Goal: Task Accomplishment & Management: Complete application form

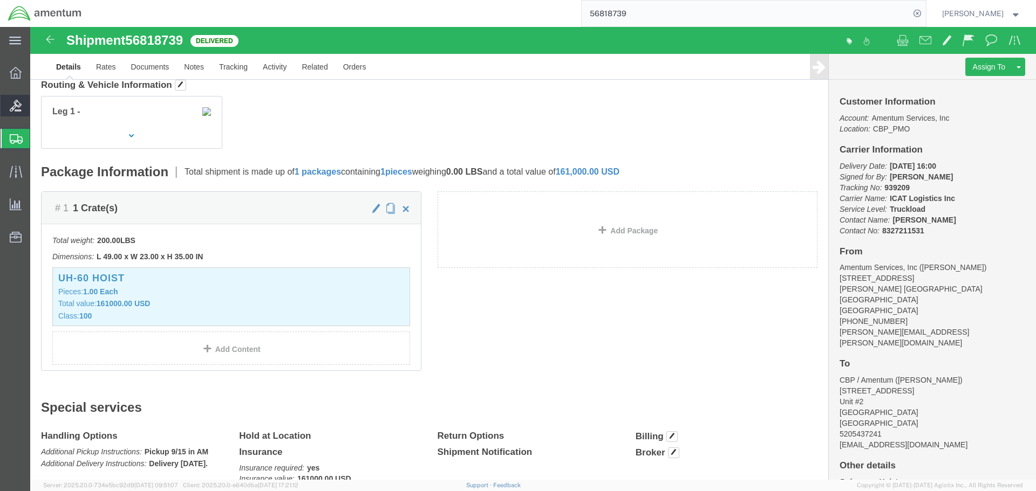
scroll to position [78, 0]
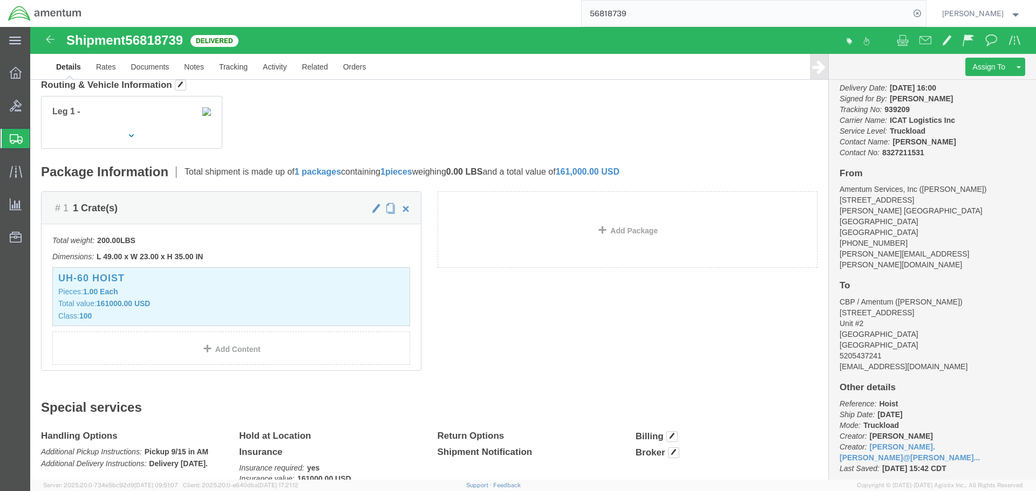
click at [0, 0] on span "Shipment Manager" at bounding box center [0, 0] width 0 height 0
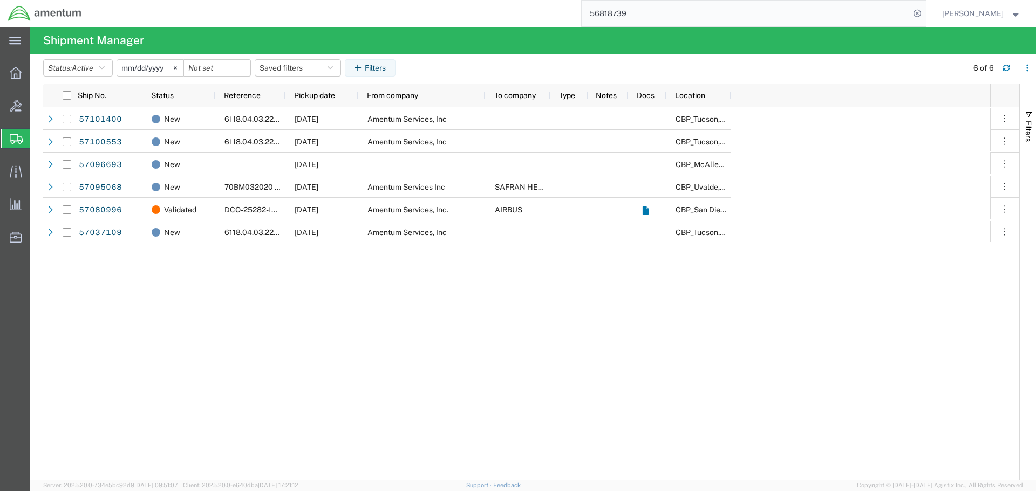
click at [0, 0] on span "Create Shipment" at bounding box center [0, 0] width 0 height 0
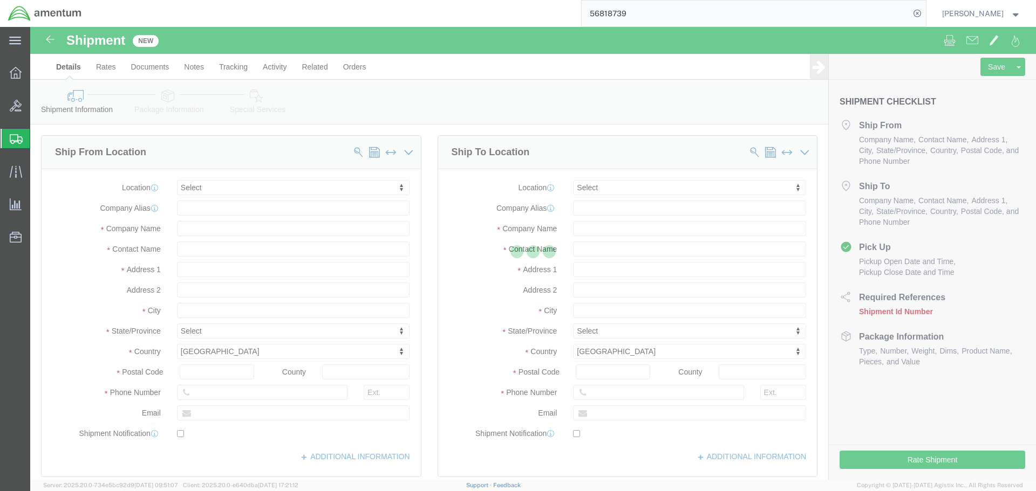
select select
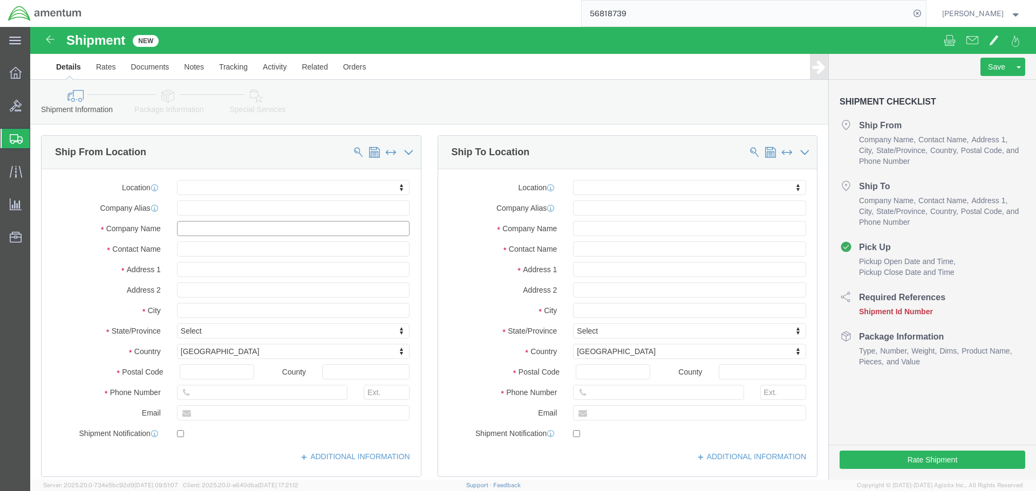
click input "text"
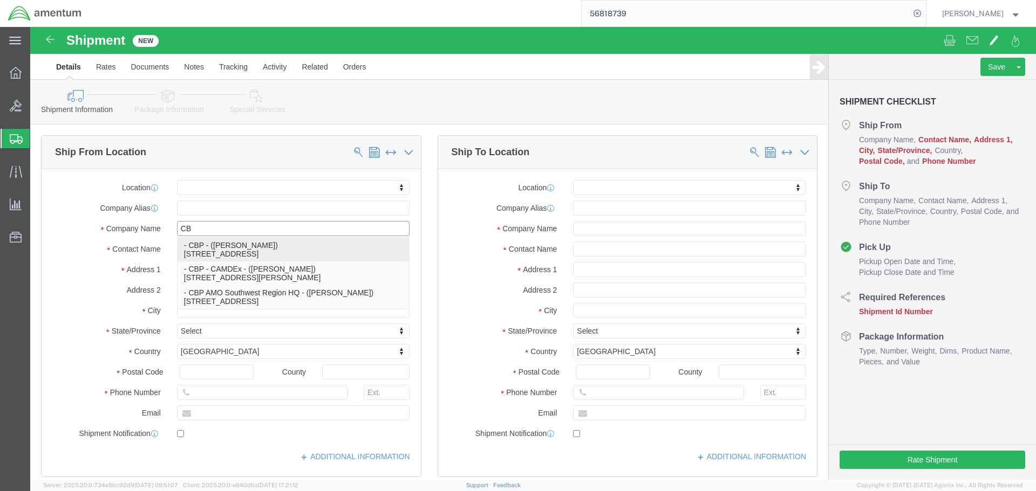
type input "C"
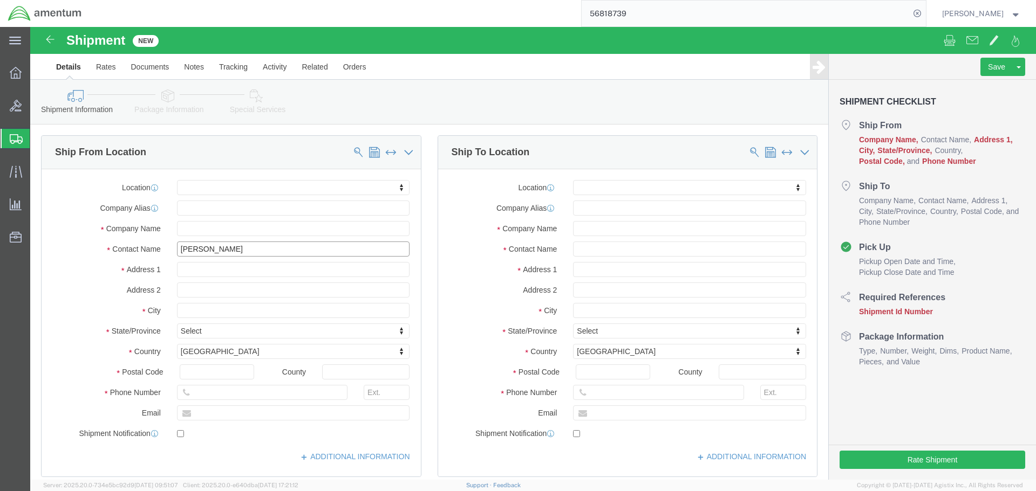
type input "[PERSON_NAME]"
type input "CBP / Amentum,"
paste input "todd.brattmiller@amentum.com"
type input "todd.brattmiller@amentum.com,"
checkbox input "true"
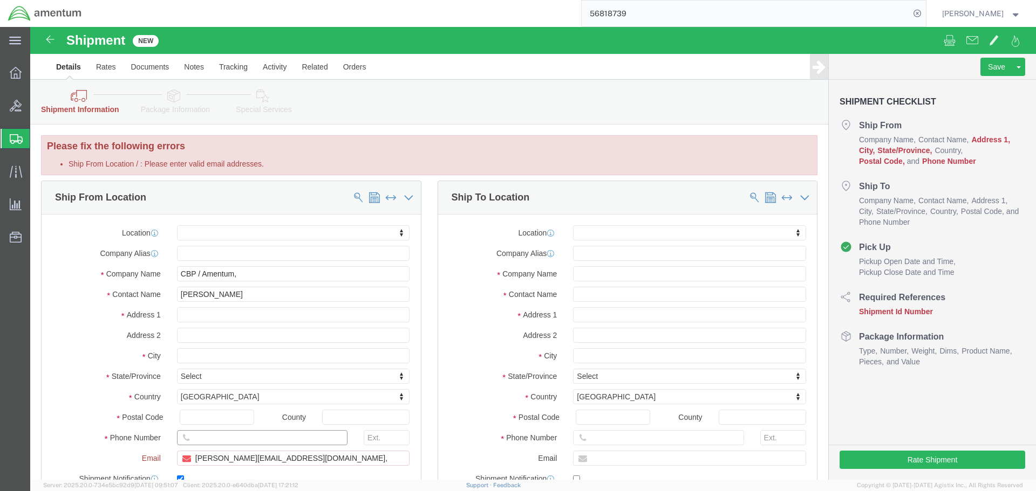
click div "Location My Profile Location 1002-4122-6 1006-5256-0 1026-8910-0 1281-0560-3 13…"
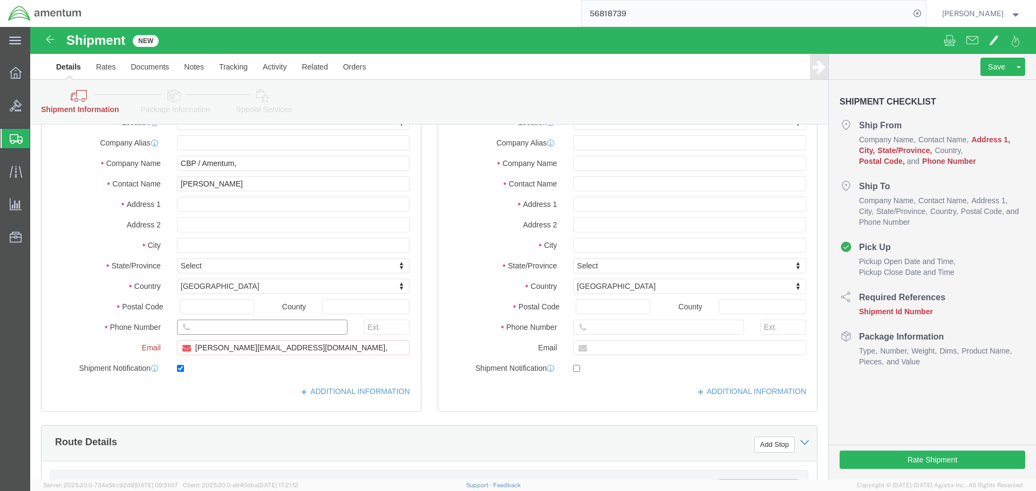
scroll to position [162, 0]
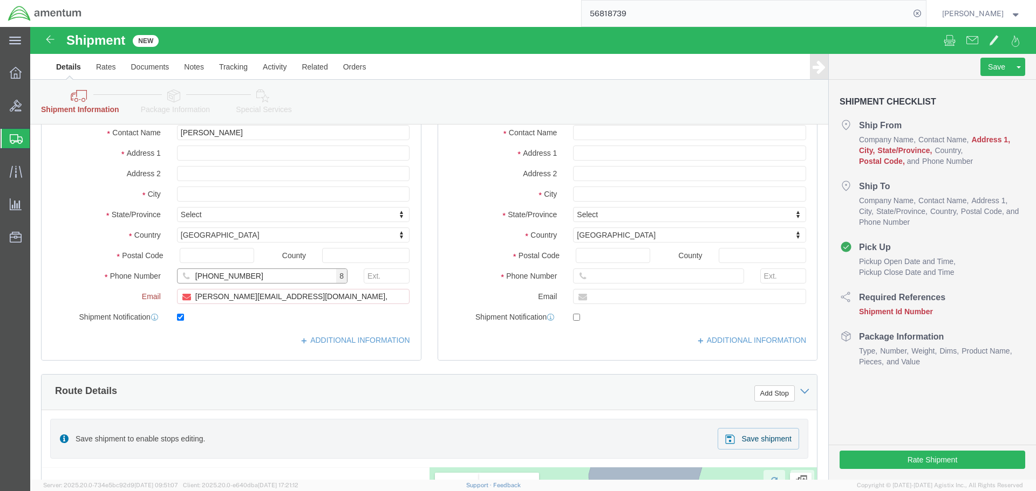
type input "[PHONE_NUMBER]"
click input "todd.brattmiller@amentum.com,"
type input "todd.brattmiller@amentum.com;"
checkbox input "false"
paste input "casey.a.wallin@associates.cbp.dhs.gov"
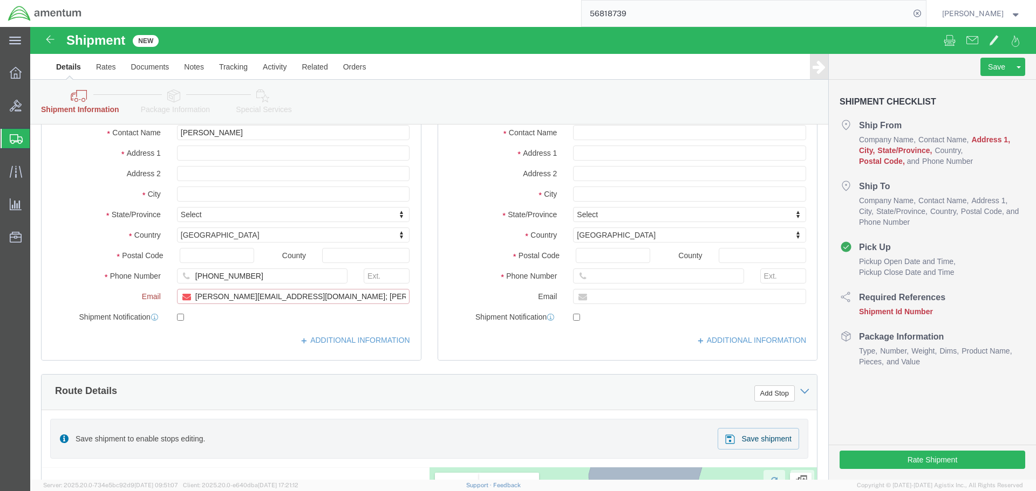
scroll to position [0, 33]
type input "[PERSON_NAME][EMAIL_ADDRESS][DOMAIN_NAME]; [PERSON_NAME][DOMAIN_NAME][EMAIL_ADD…"
click div "Route Details Add Stop"
click input "text"
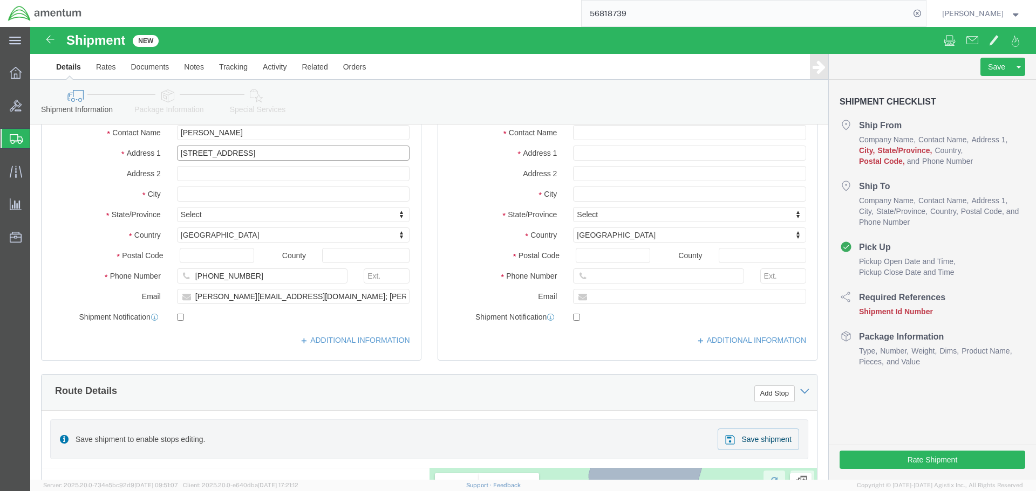
type input "[STREET_ADDRESS]"
select select
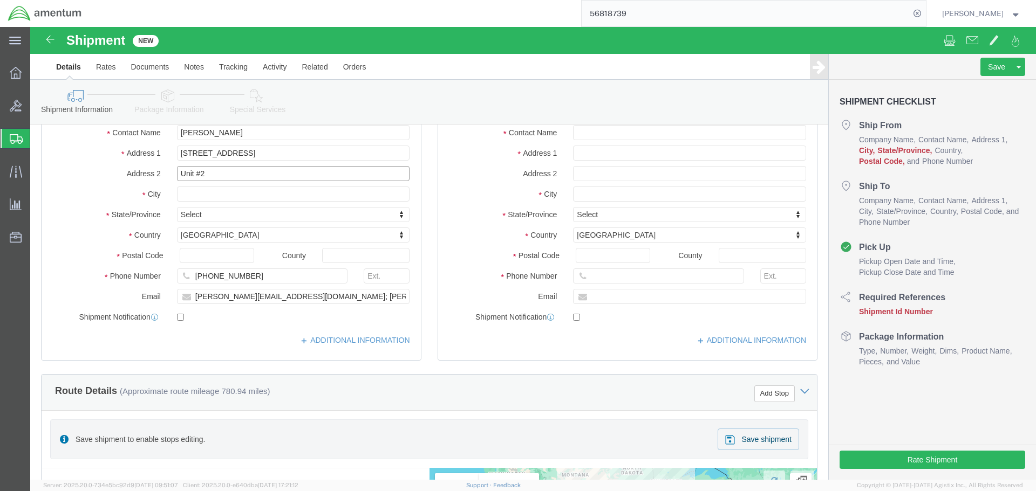
type input "Unit #2"
type input "[GEOGRAPHIC_DATA]"
select select
type input "I"
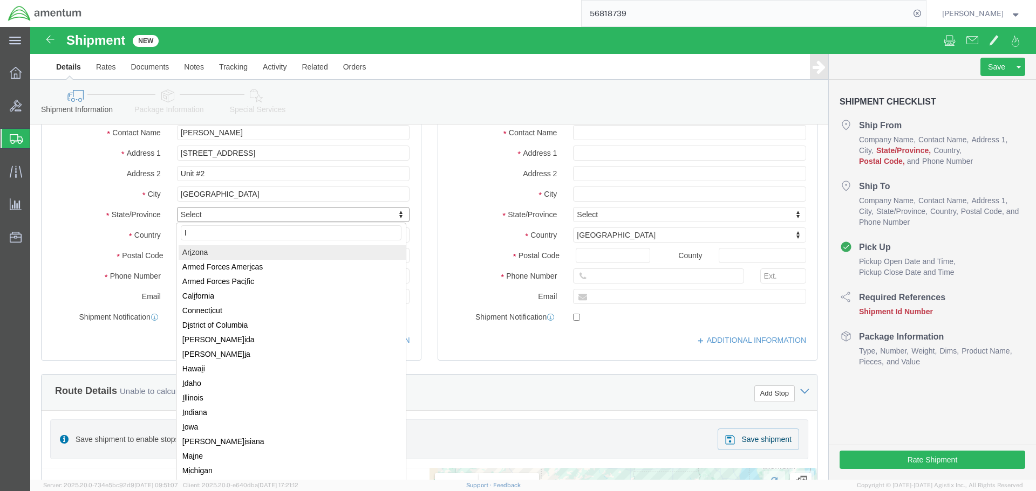
type input "Il"
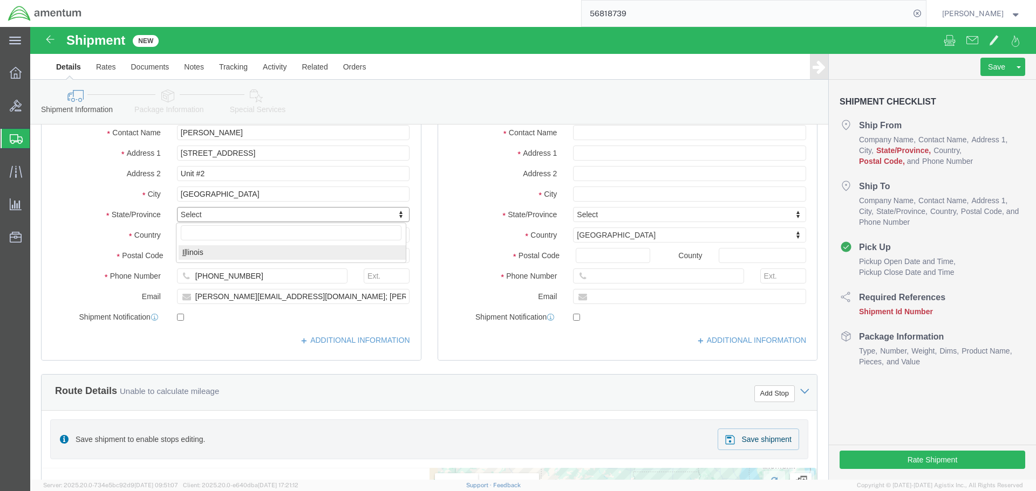
select select
select select "IL"
type input "60185"
select select
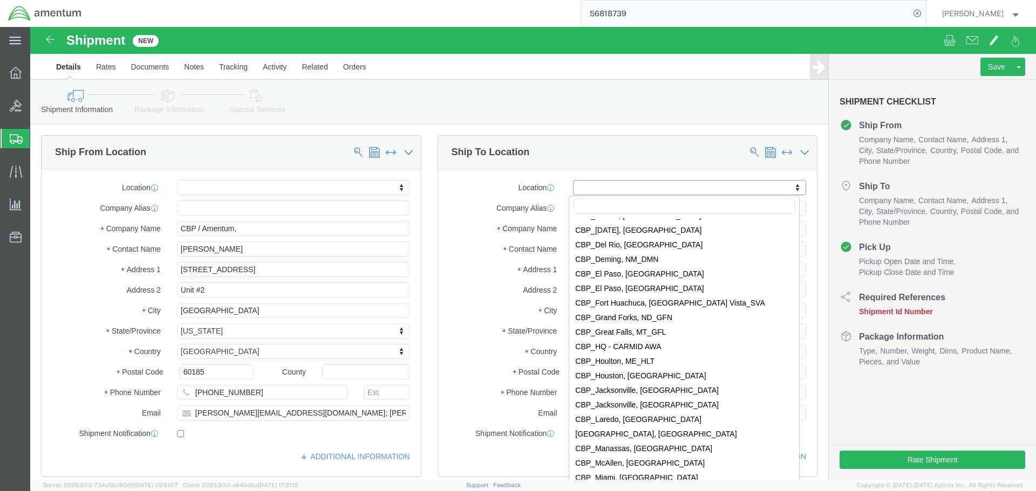
scroll to position [2050, 0]
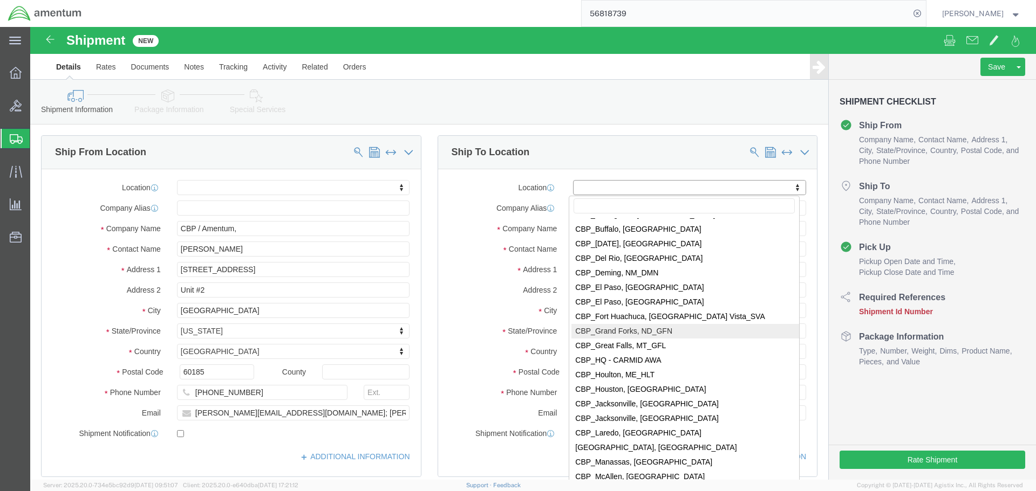
select select "49926"
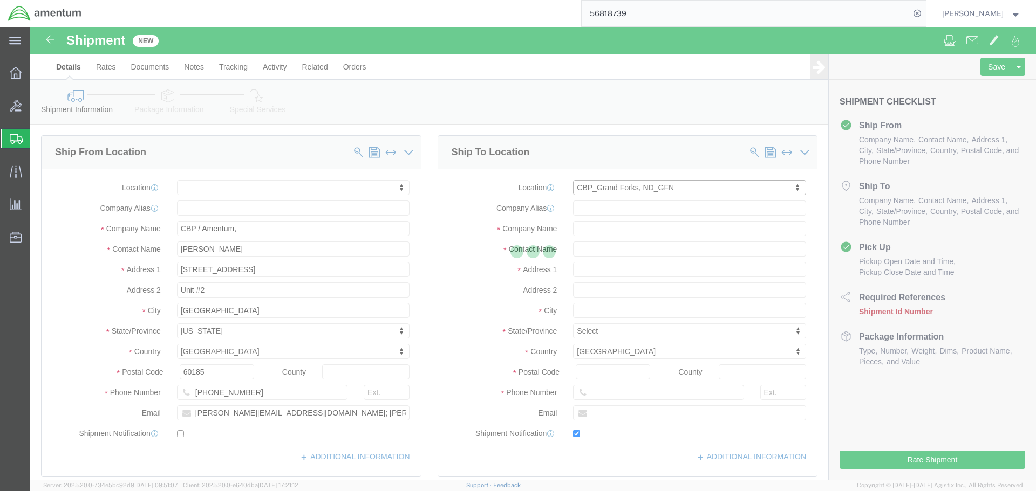
type input "Amentum Services, Inc"
type input "[PERSON_NAME]"
type input "[STREET_ADDRESS]"
type input "bldg. 629, [GEOGRAPHIC_DATA]"
type input "[GEOGRAPHIC_DATA]"
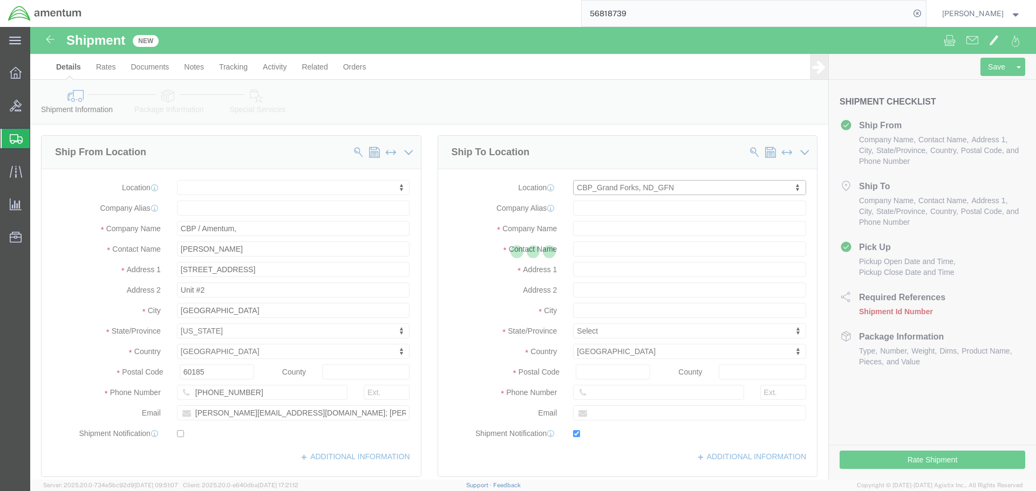
type input "58205"
type input "[PHONE_NUMBER]"
type input "[PERSON_NAME][EMAIL_ADDRESS][PERSON_NAME][DOMAIN_NAME]"
checkbox input "true"
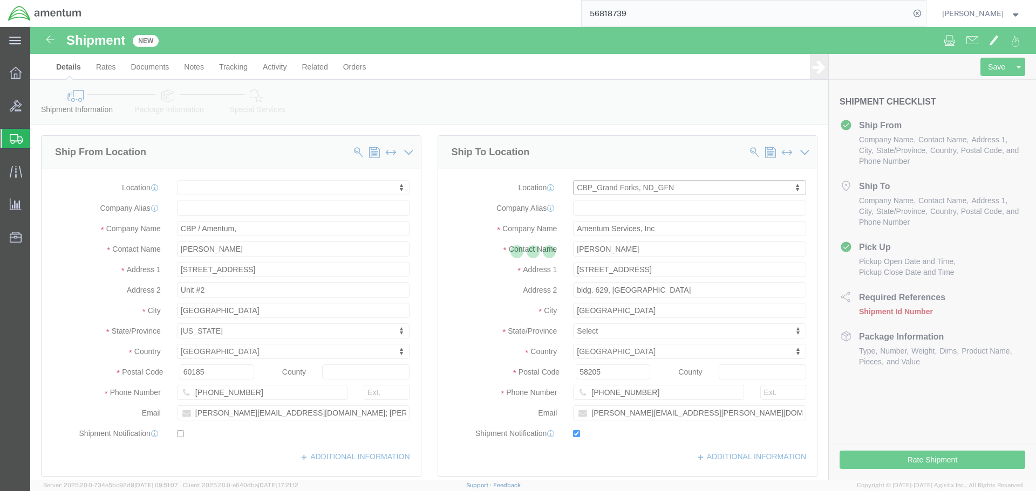
select select "ND"
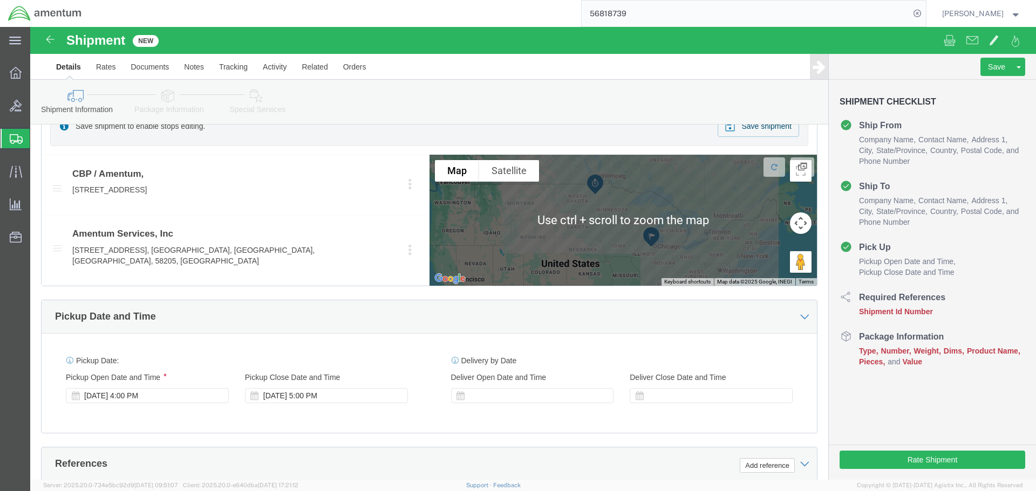
scroll to position [432, 0]
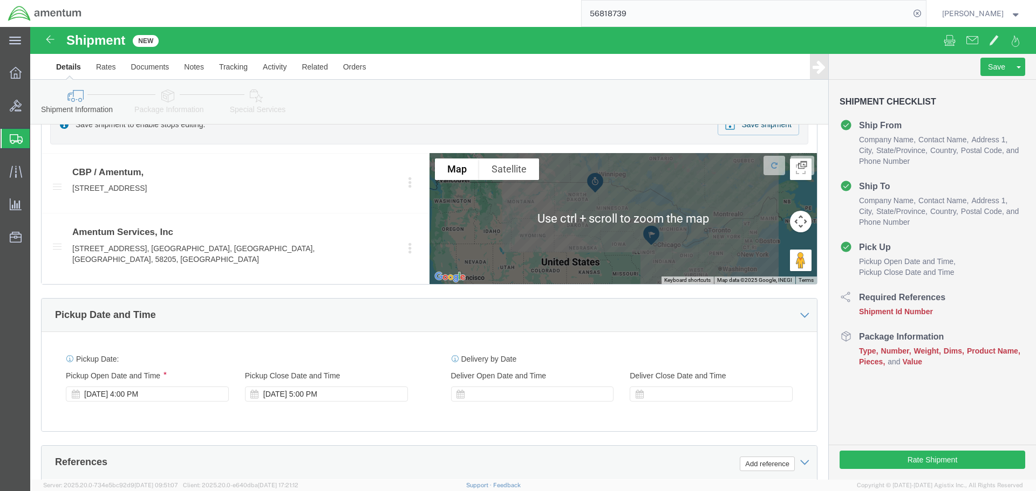
click div "Oct 10 2025 4:00 PM"
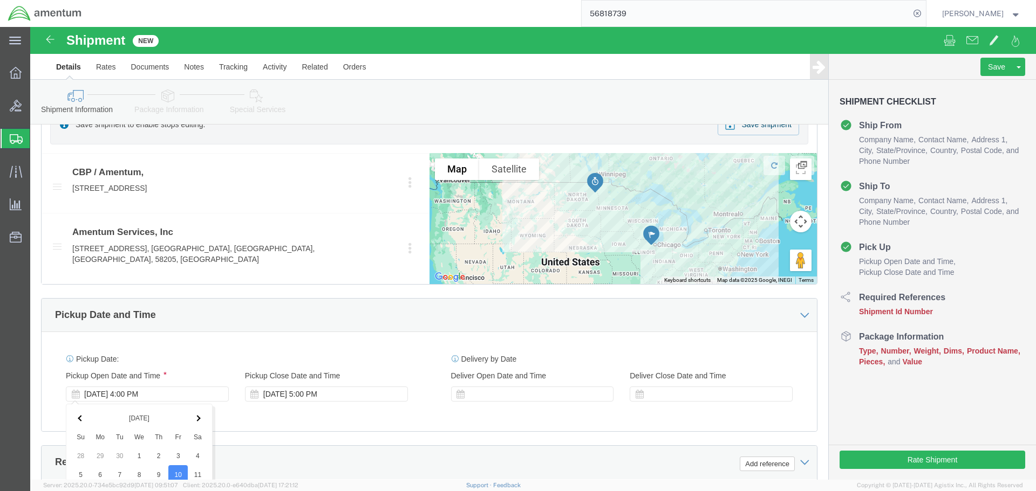
scroll to position [712, 0]
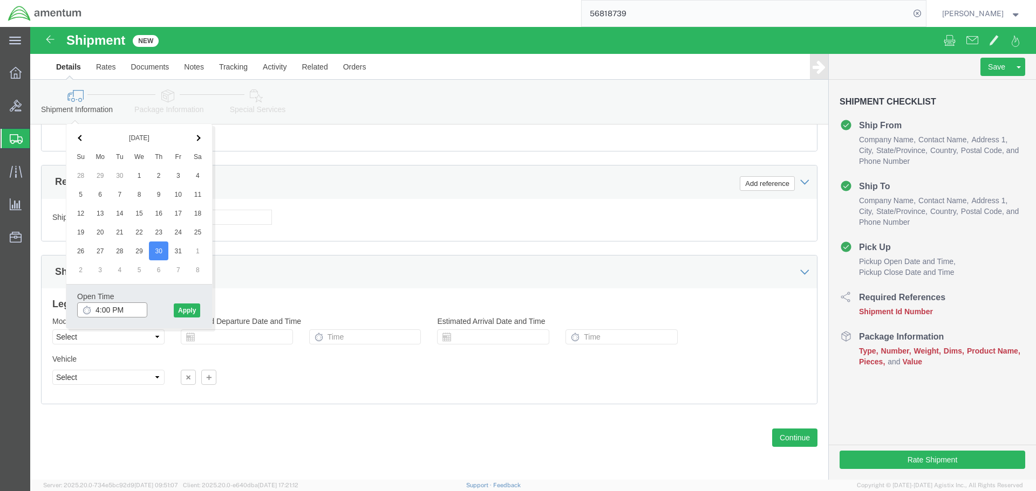
click input "4:00 PM"
type input "8:00 AM"
click button "Apply"
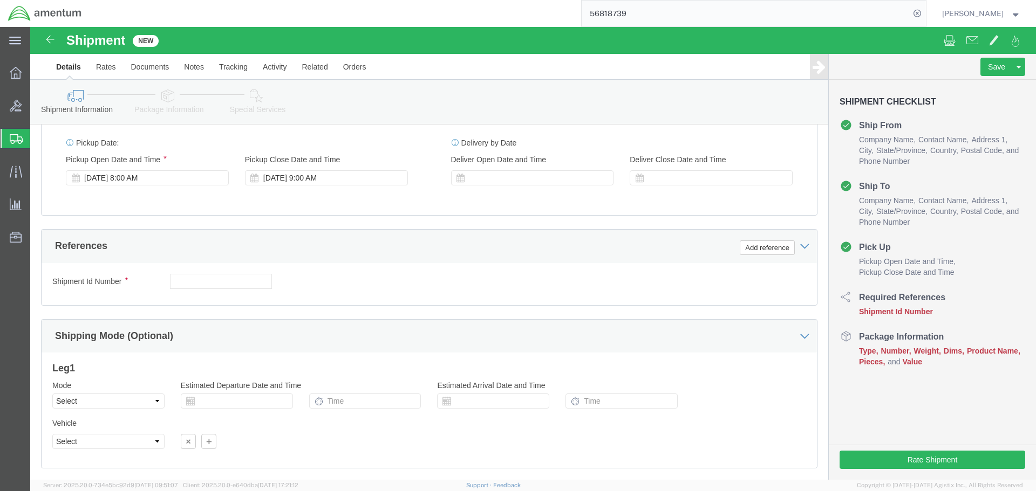
scroll to position [496, 0]
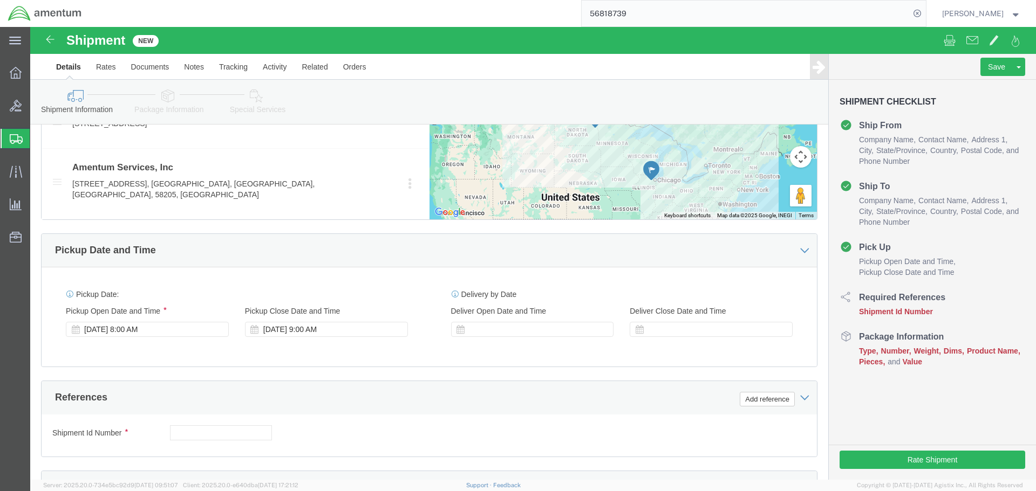
click div "Oct 30 2025 9:00 AM"
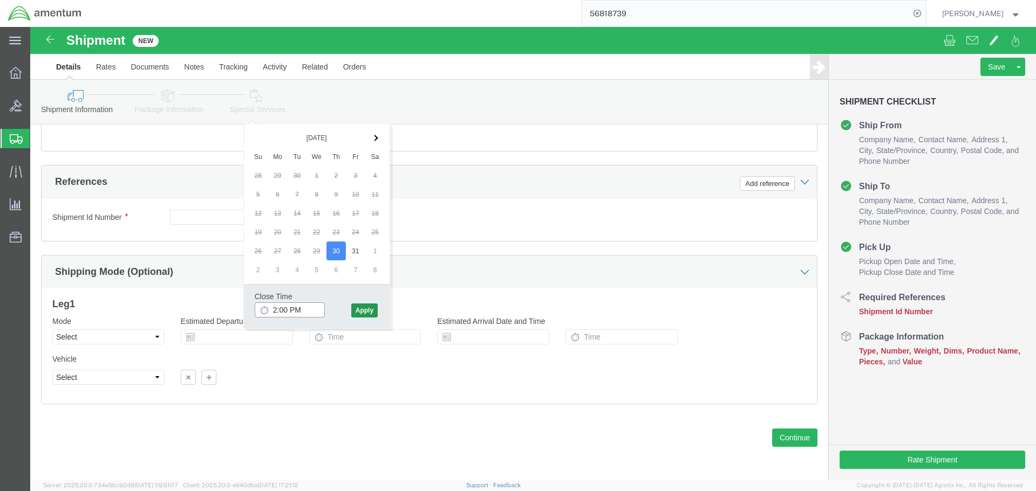
type input "2:00 PM"
click button "Apply"
click input "text"
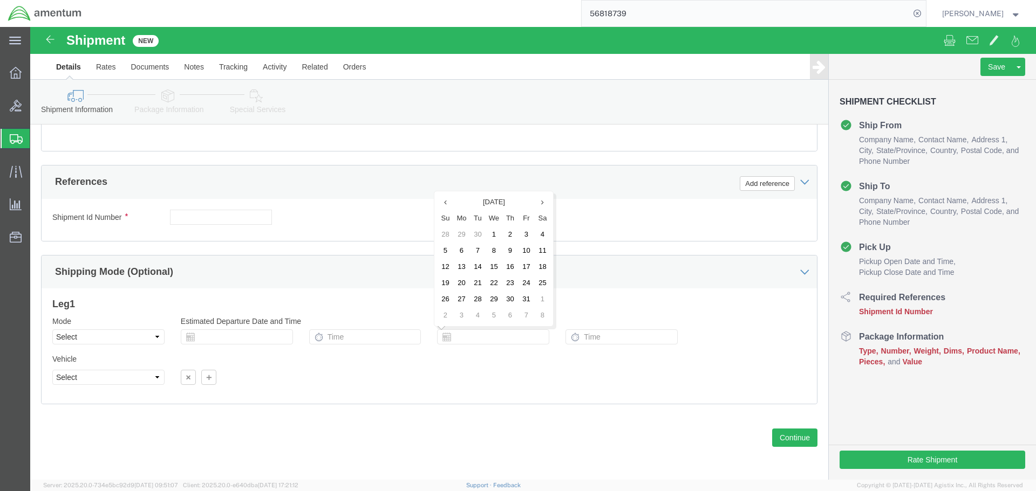
click div "Vehicle Select Size Select Container Number Owner Select Shipper Vessel"
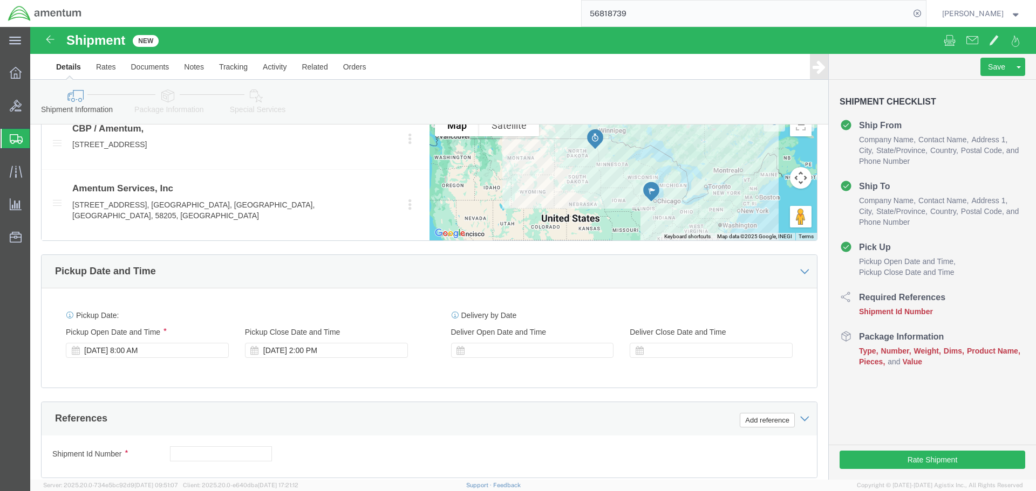
scroll to position [442, 0]
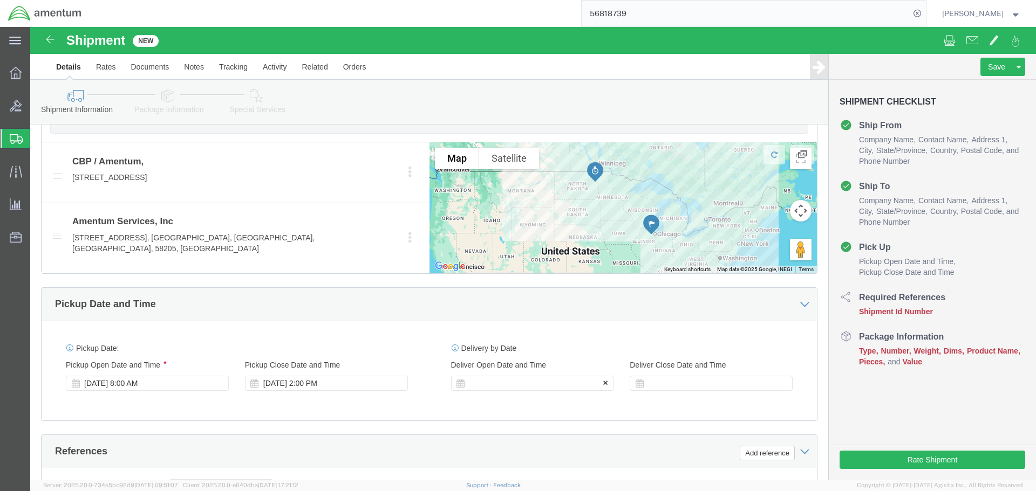
click div
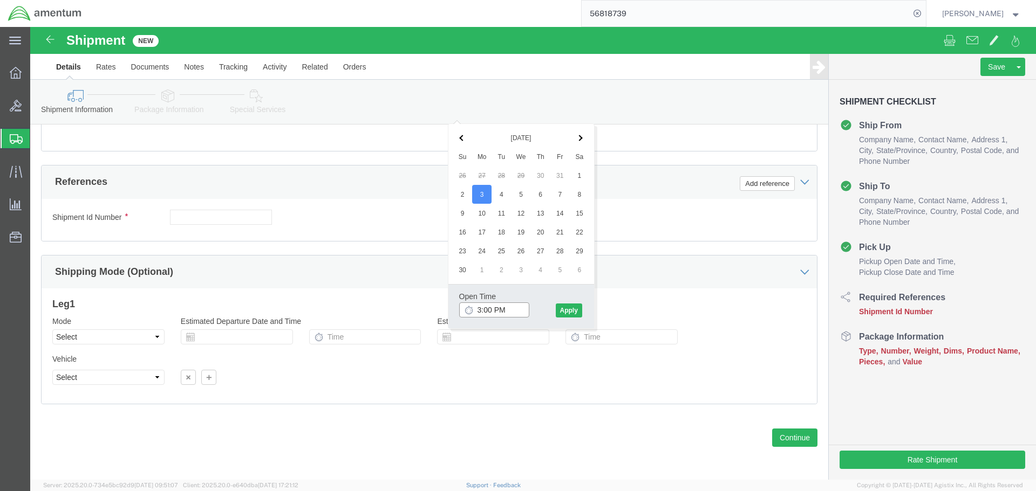
click input "3:00 PM"
type input "8:00 AM"
click button "Apply"
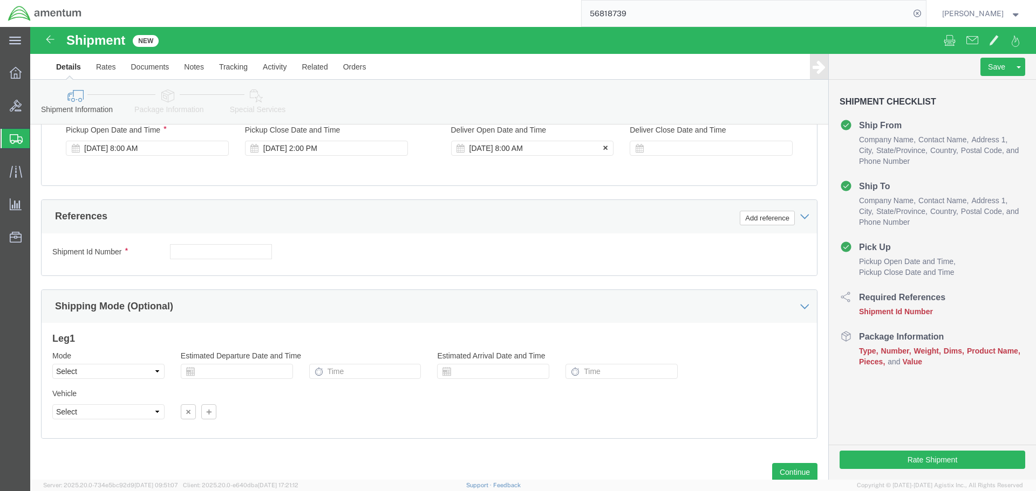
scroll to position [550, 0]
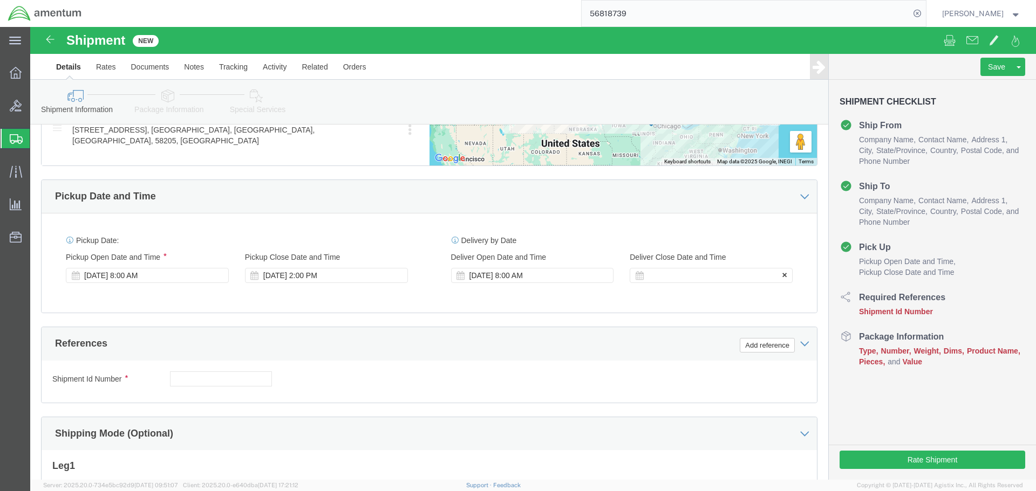
click div
type input "3:00 PM"
click button "Apply"
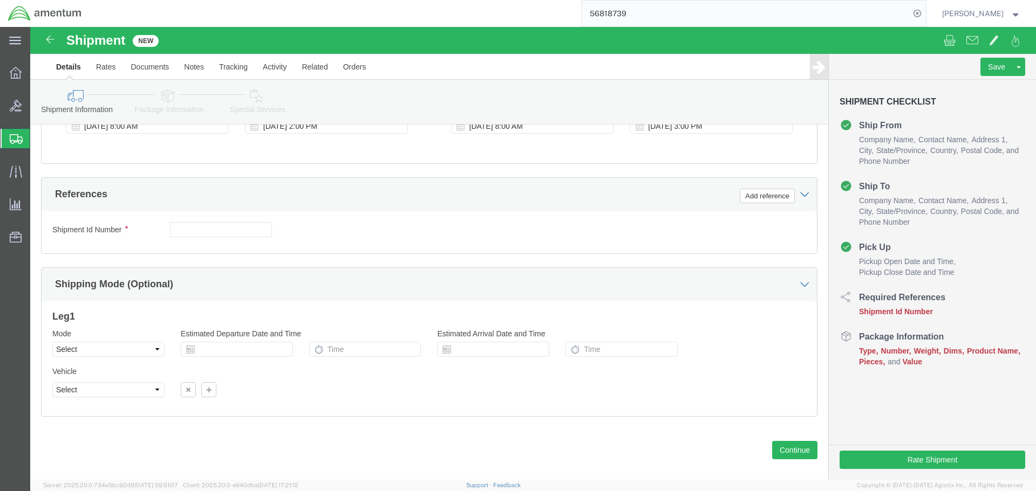
scroll to position [712, 0]
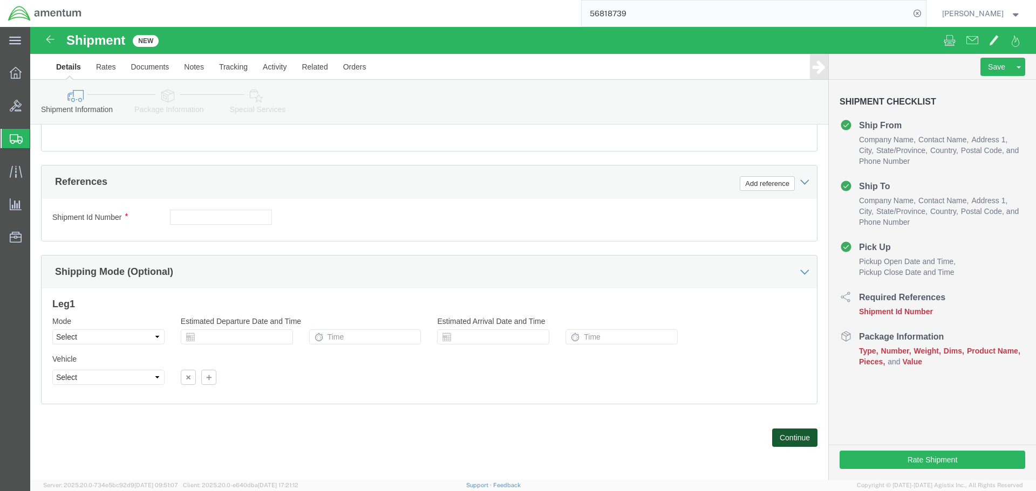
click button "Continue"
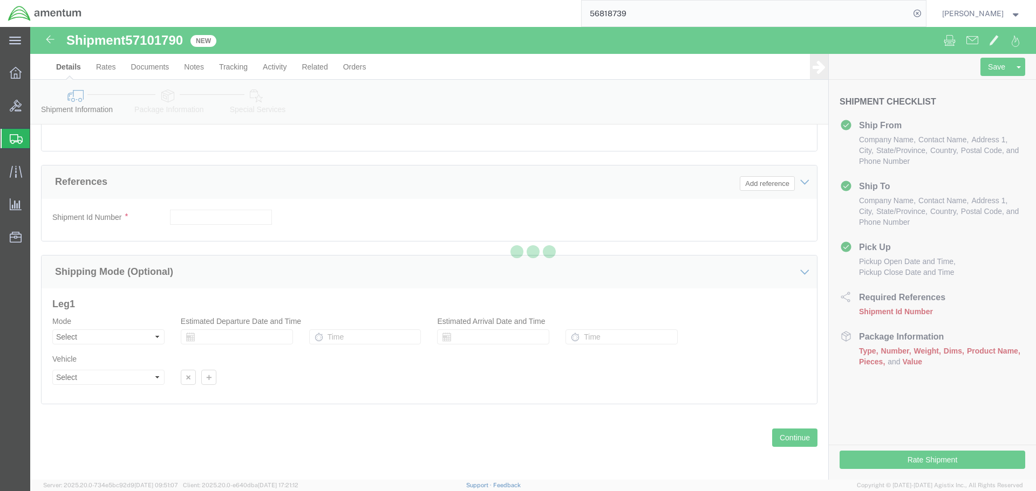
select select "49926"
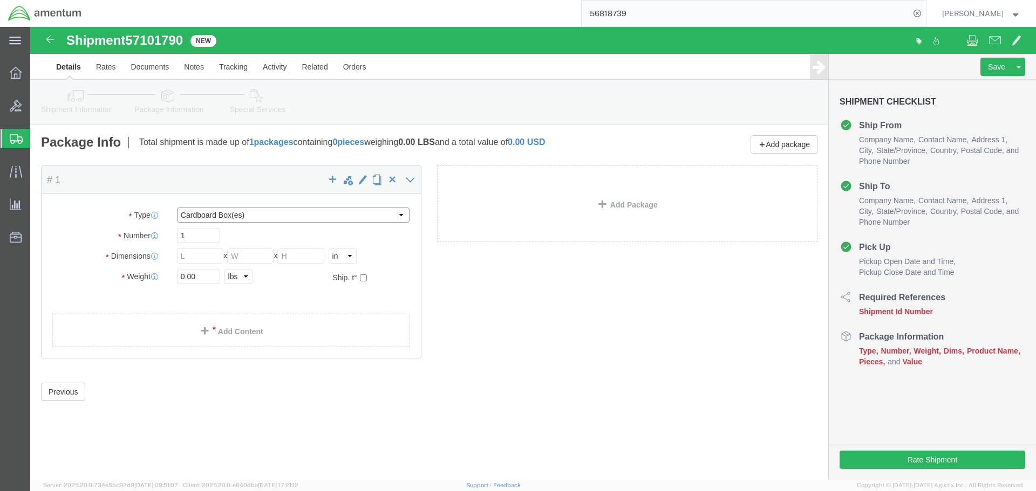
click select "Select BCK Boxes Bale(s) Basket(s) Bolt(s) Bottle(s) Buckets Bulk Bundle(s) Can…"
select select "NKCR"
click select "Select BCK Boxes Bale(s) Basket(s) Bolt(s) Bottle(s) Buckets Bulk Bundle(s) Can…"
click input "0.00"
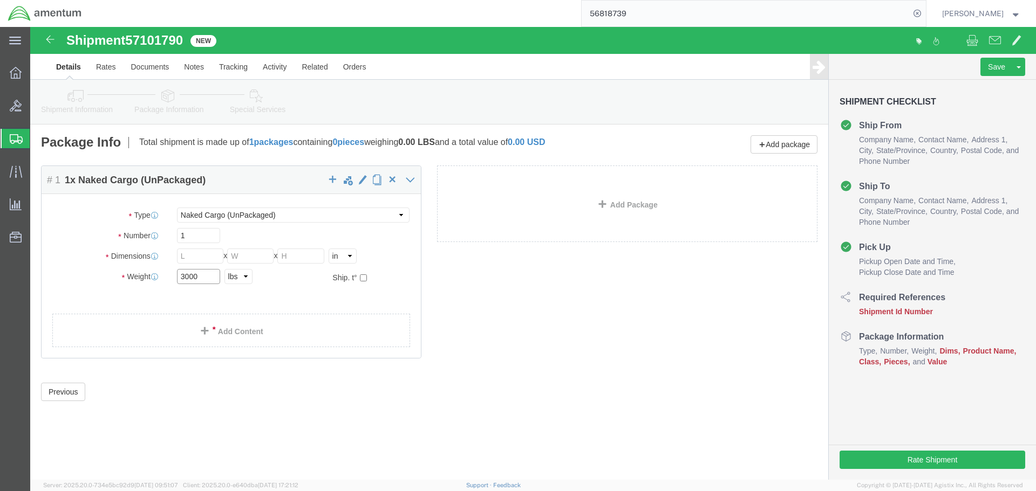
type input "3000"
click input "text"
type input "96"
type input "192"
type input "36"
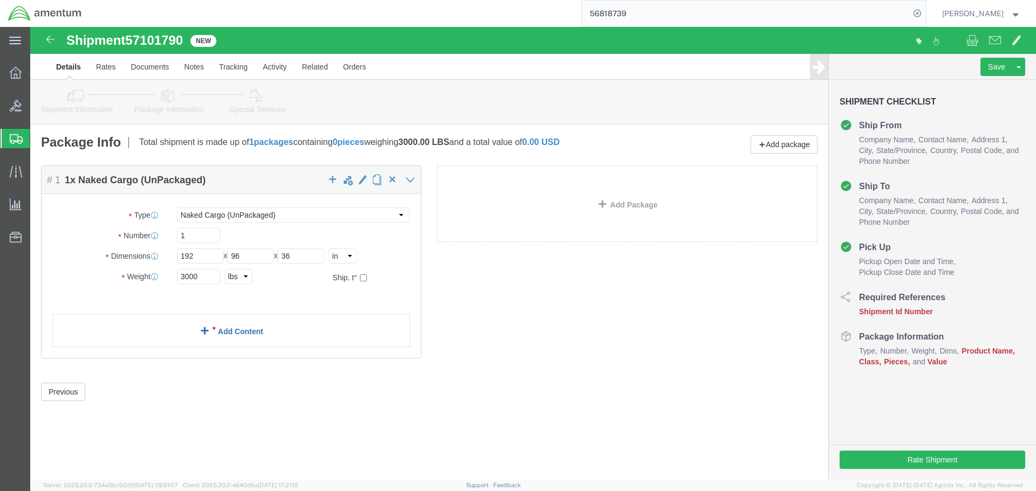
click link "Add Content"
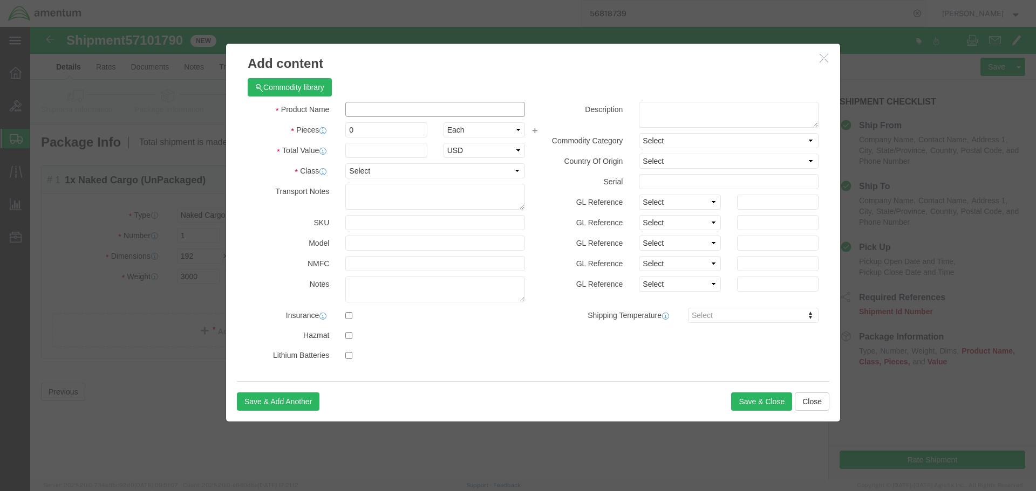
click input "text"
type input "Lander Pad"
type input "1"
click input "text"
type input "10000.00"
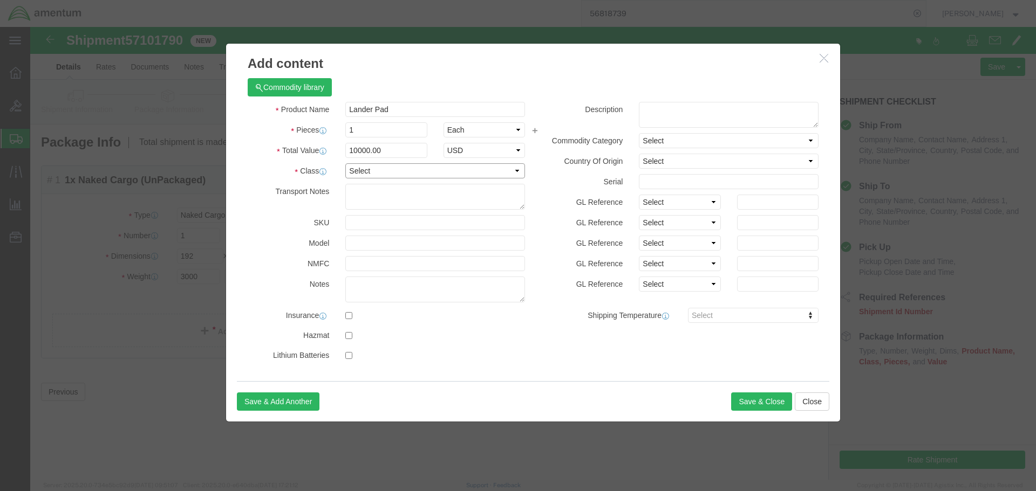
click select "Select 50 55 60 65 70 85 92.5 100 125 175 250 300 400"
click input "checkbox"
checkbox input "true"
click button "Save & Close"
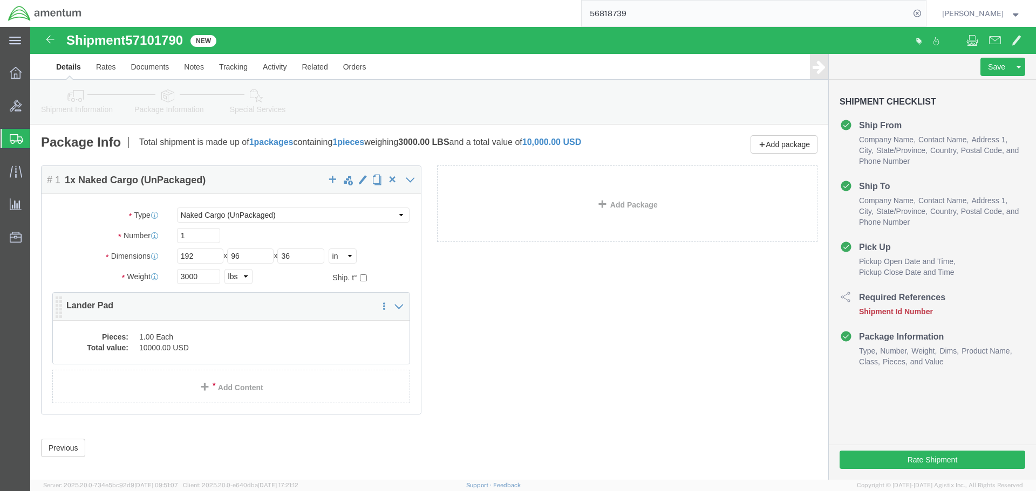
click div "Pieces: 1.00 Each Total value: 10000.00 USD"
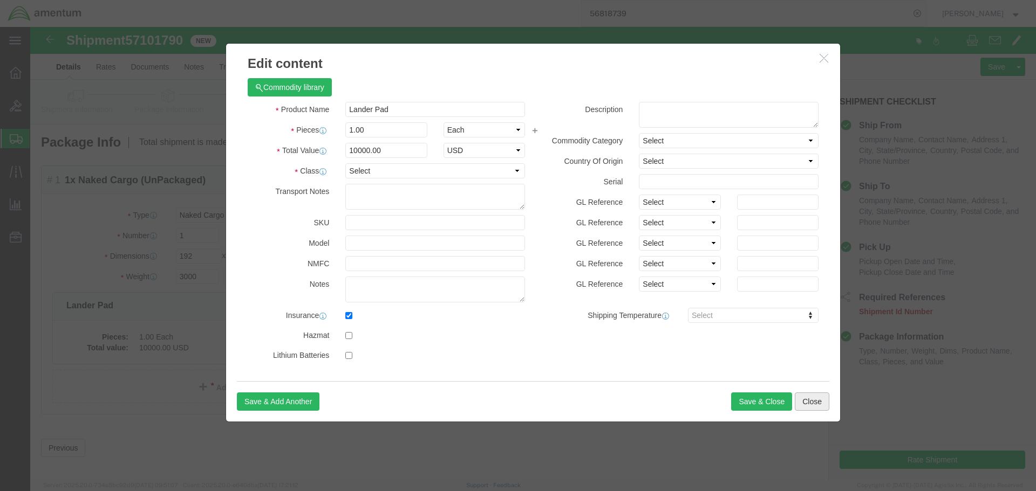
click button "Close"
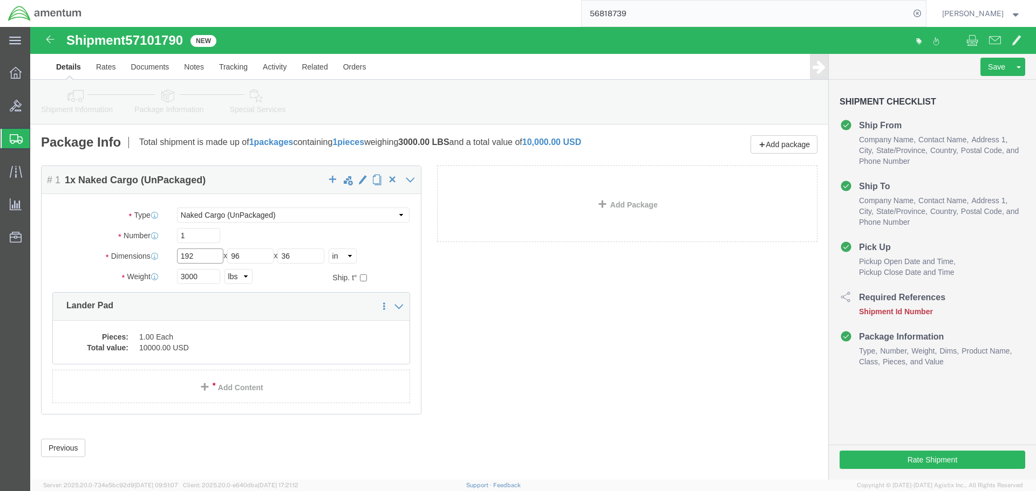
click input "192"
type input "1"
type input "168"
click input "96"
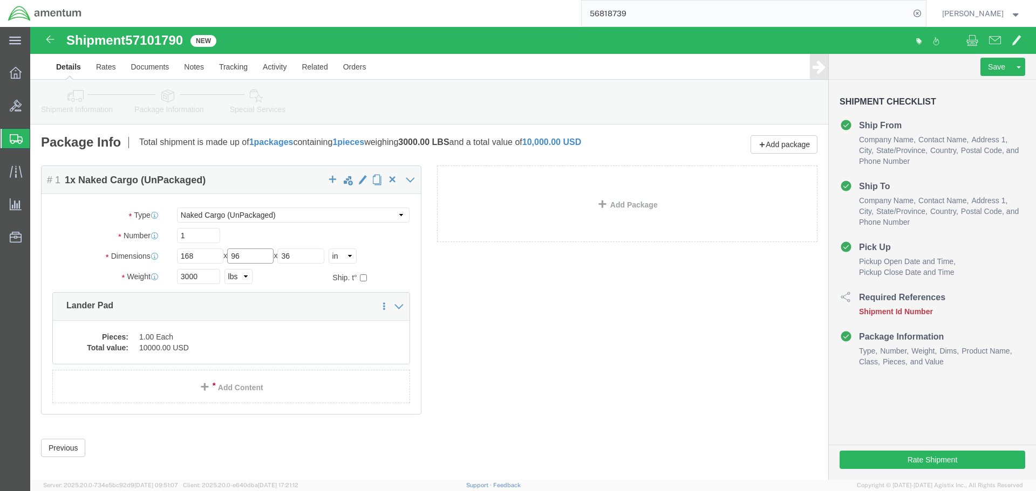
click input "96"
type input "9"
type input "84"
click div "3000 Select kgs lbs"
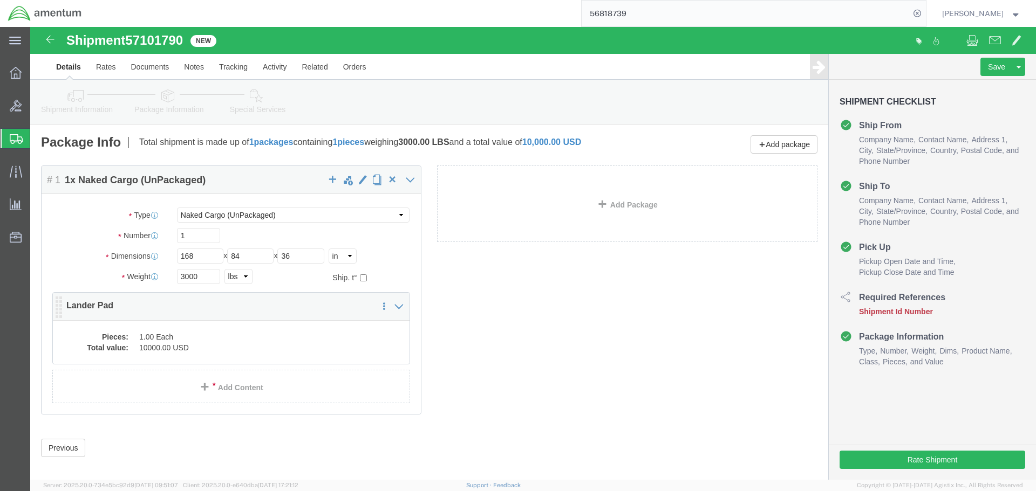
click div "Pieces: 1.00 Each Total value: 10000.00 USD"
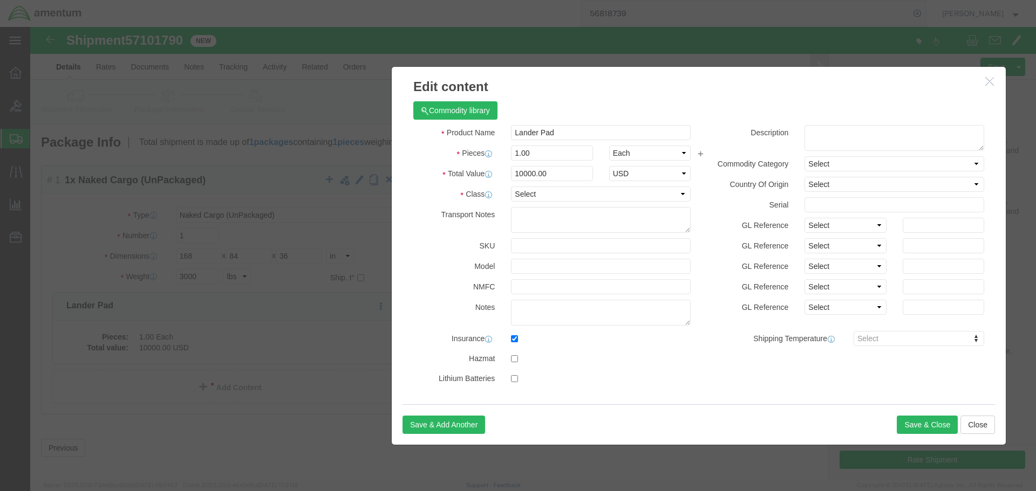
drag, startPoint x: 510, startPoint y: 29, endPoint x: 676, endPoint y: 52, distance: 167.2
click h3 "Edit content"
click select "Select 50 55 60 65 70 85 92.5 100 125 175 250 300 400"
select select "92.5"
click select "Select 50 55 60 65 70 85 92.5 100 125 175 250 300 400"
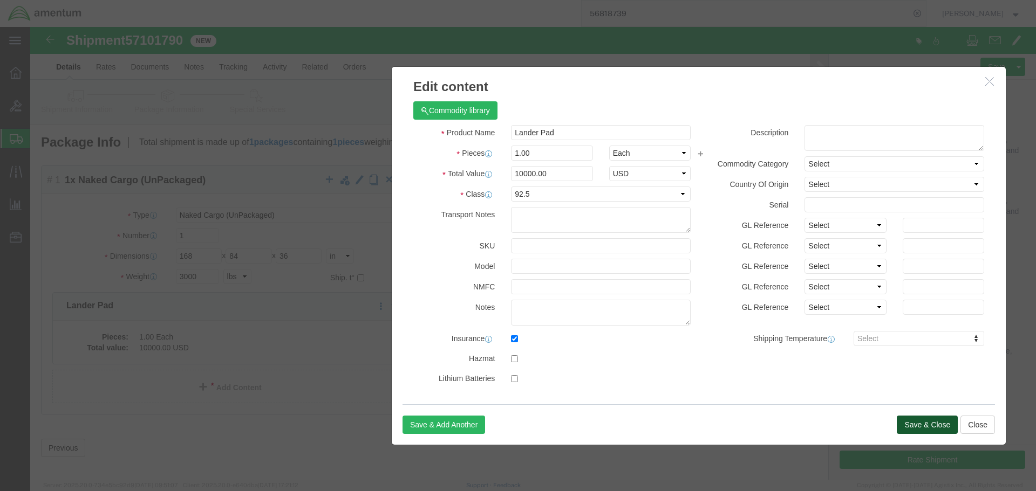
click button "Save & Close"
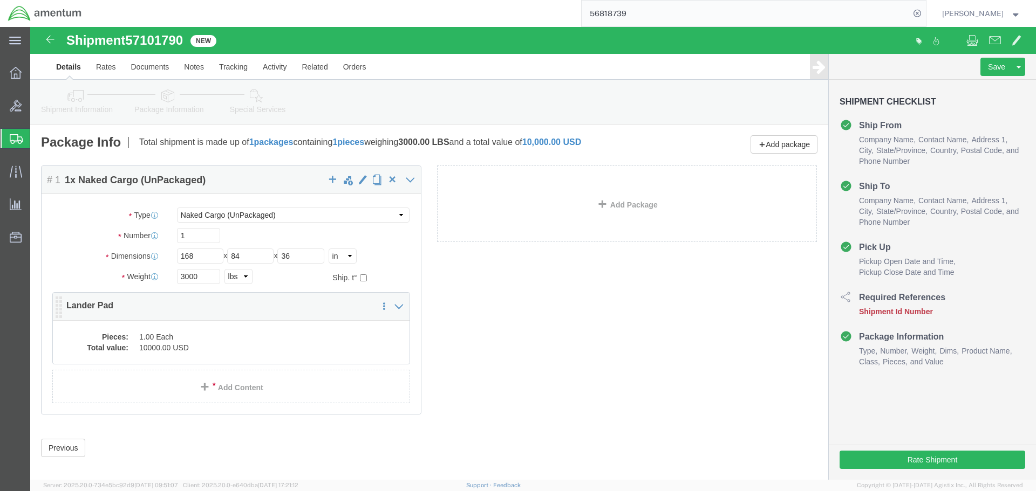
click dd "10000.00 USD"
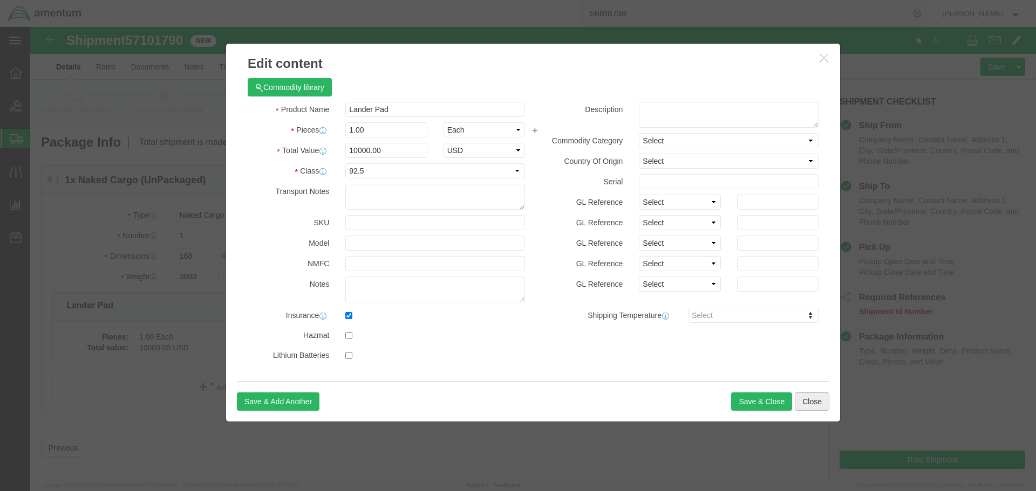
click button "Close"
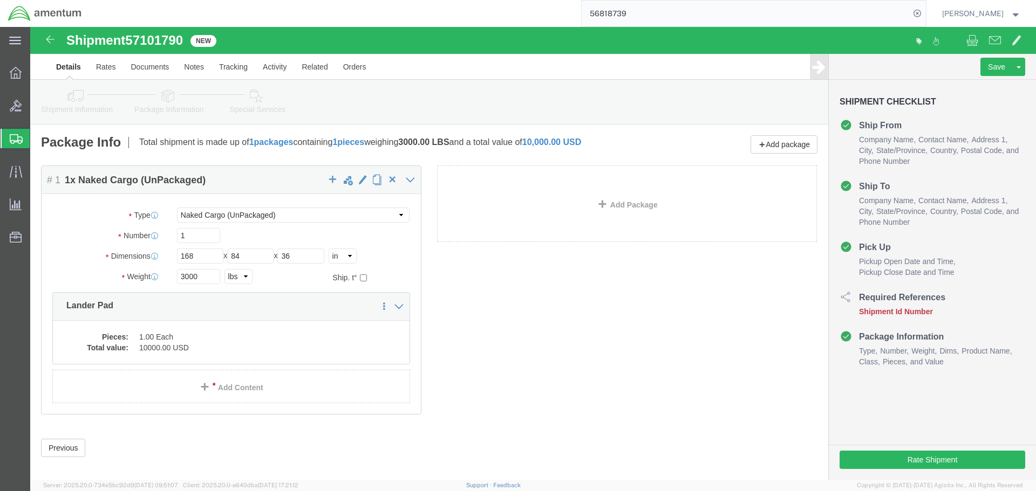
scroll to position [10, 0]
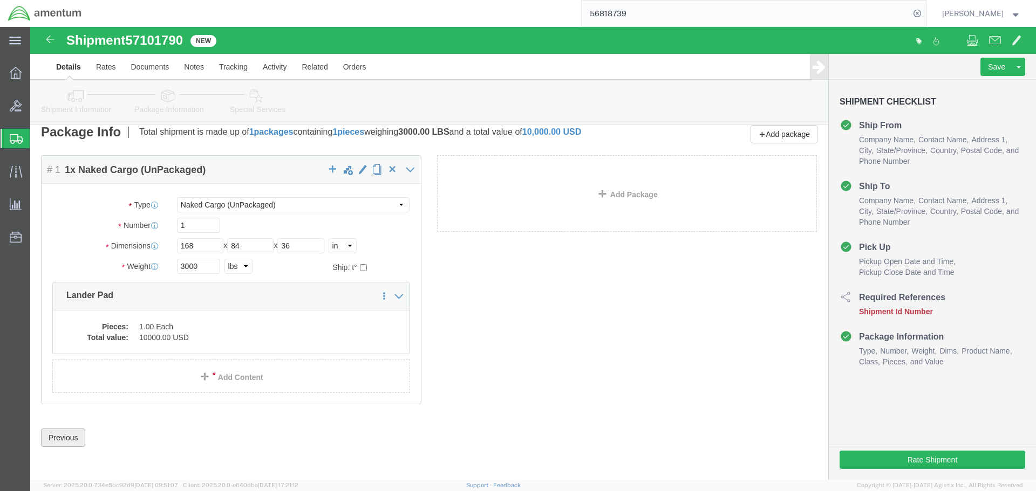
click button "Previous"
click div "Package Content # 1 1 x Naked Cargo (UnPackaged) Package Type Select BCK Boxes …"
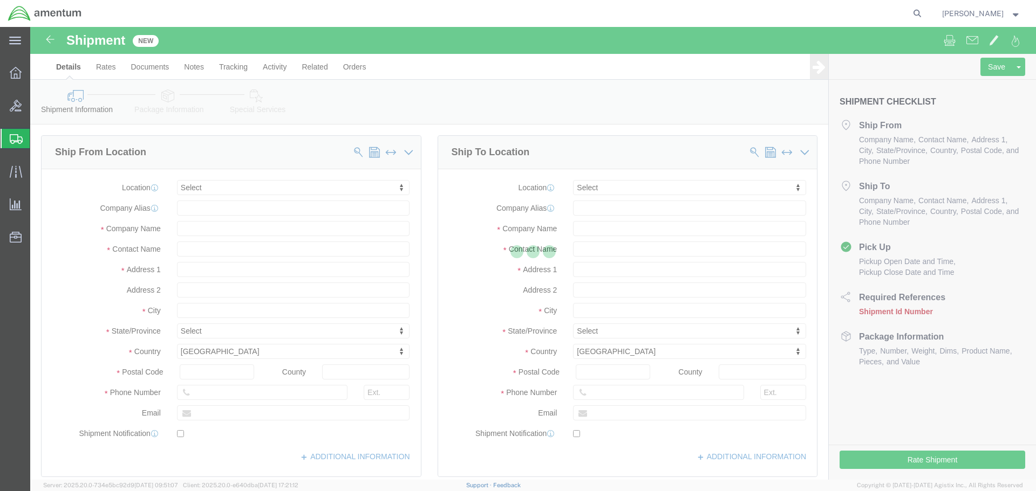
select select
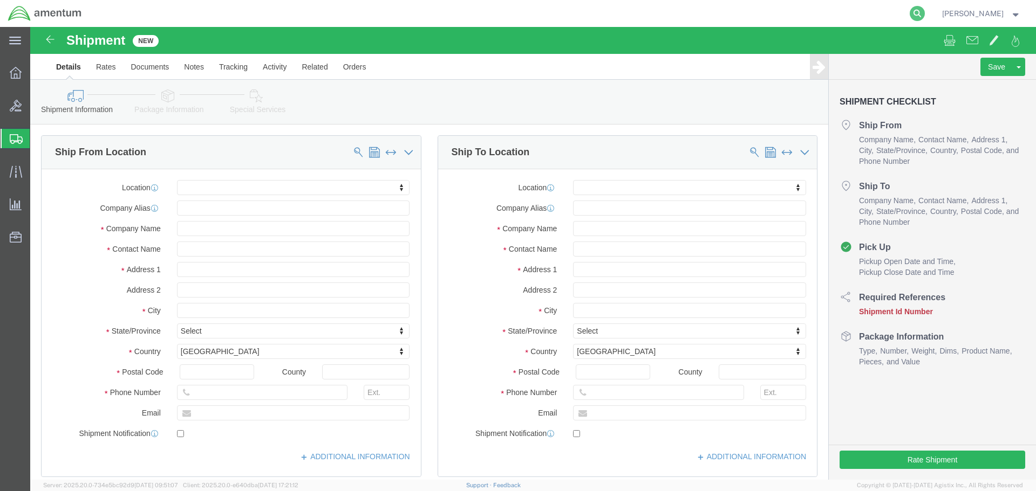
click at [925, 12] on icon at bounding box center [917, 13] width 15 height 15
paste input "56818739"
click at [925, 18] on icon at bounding box center [917, 13] width 15 height 15
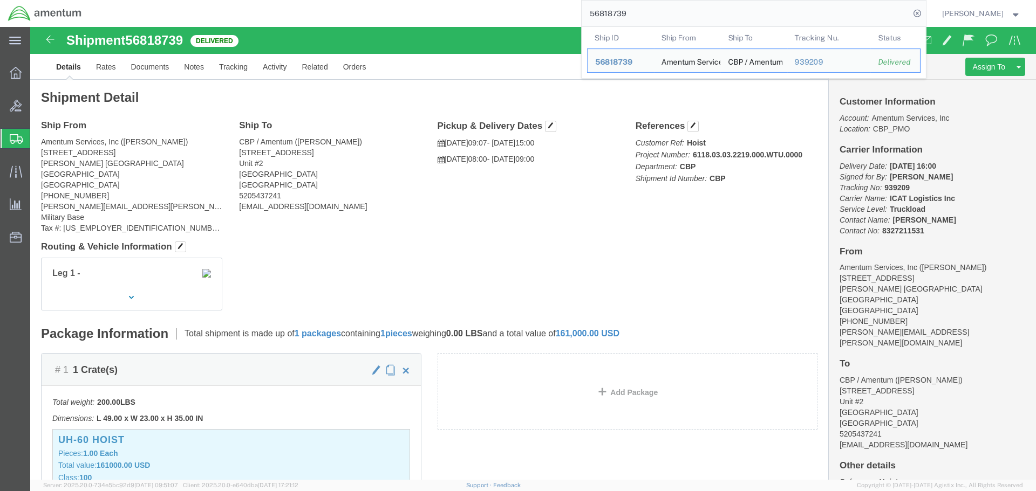
click at [686, 11] on input "56818739" at bounding box center [746, 14] width 328 height 26
paste input "93523"
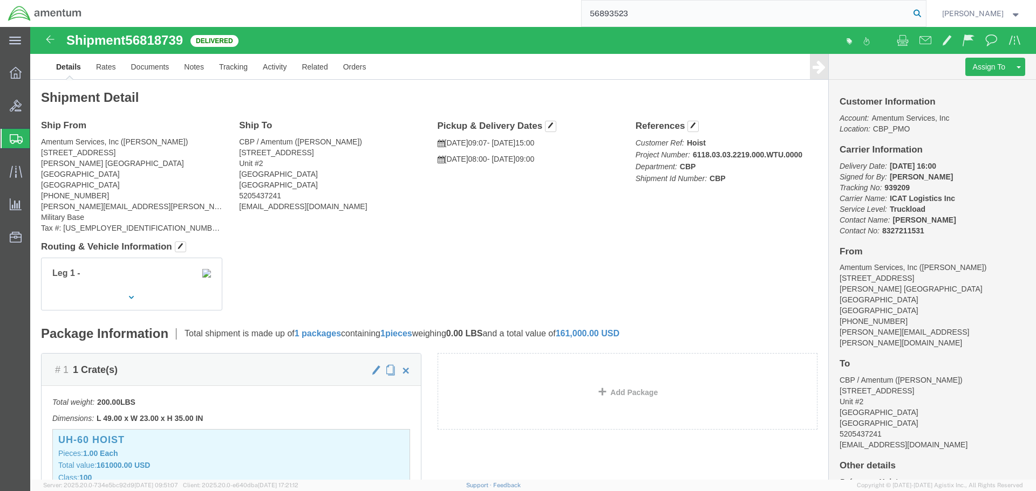
type input "56893523"
click at [925, 14] on icon at bounding box center [917, 13] width 15 height 15
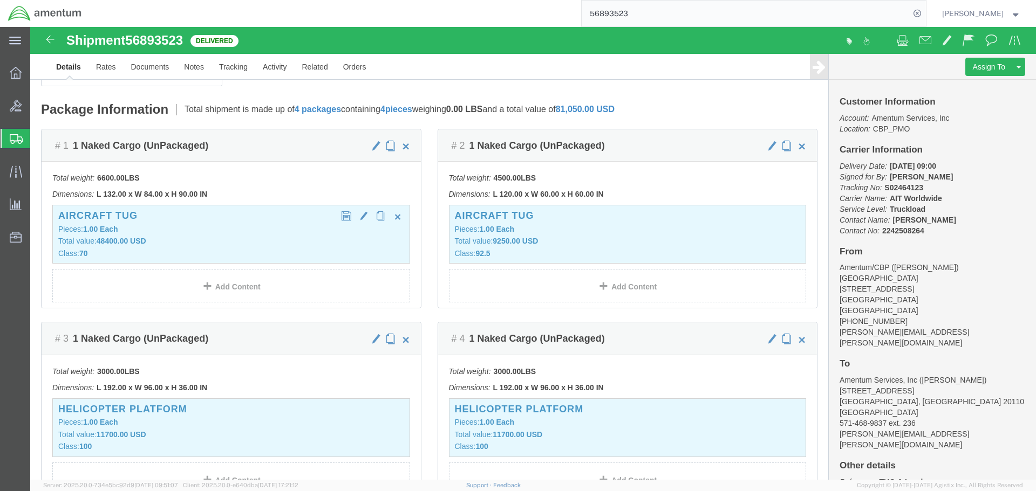
scroll to position [216, 0]
click h3 "Helicopter Platform"
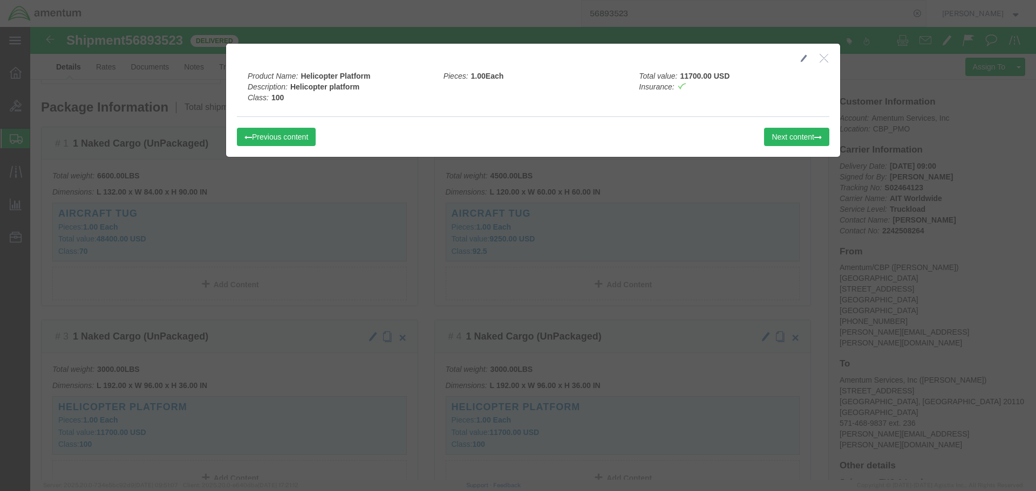
click button "button"
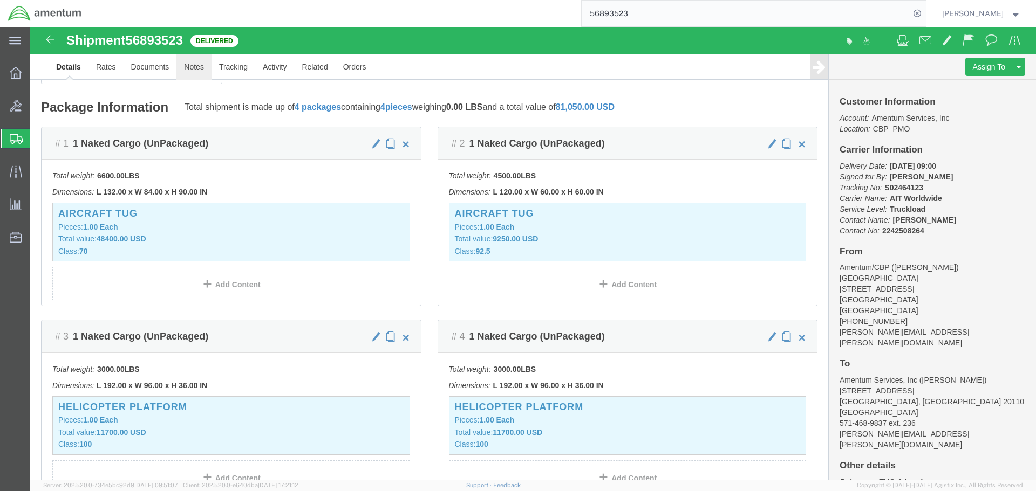
click link "Notes"
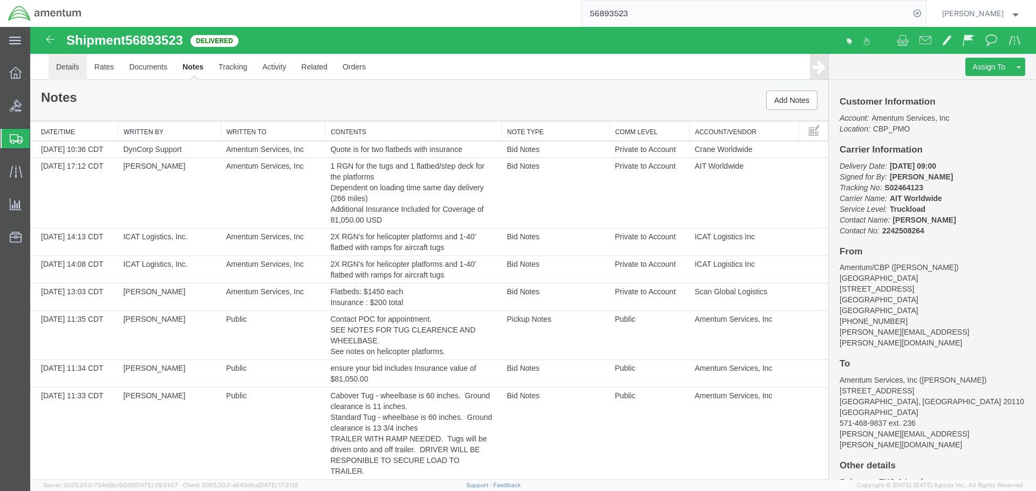
click at [77, 67] on link "Details" at bounding box center [68, 67] width 38 height 26
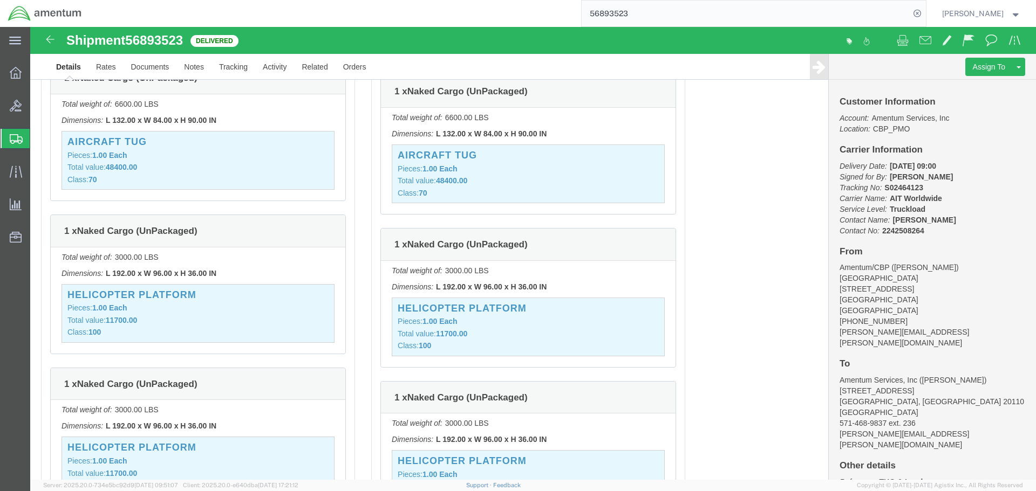
scroll to position [1295, 0]
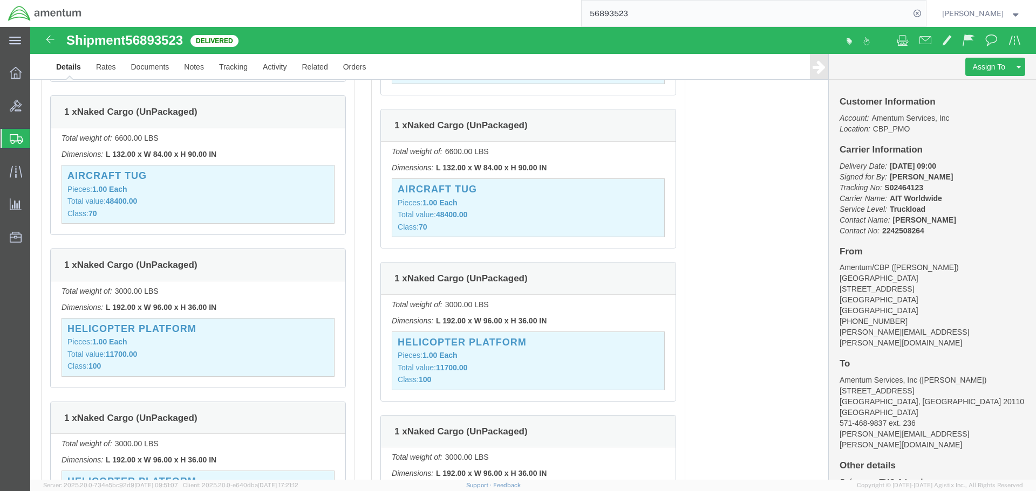
click div "Helicopter Platform Pieces: 1.00 Each Total value: 11700.00 Class: 100"
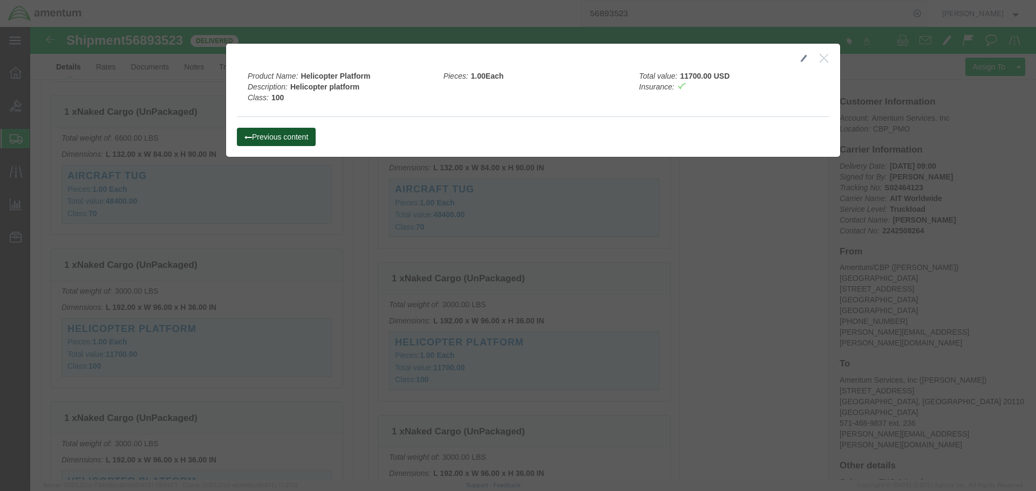
click button "Previous content"
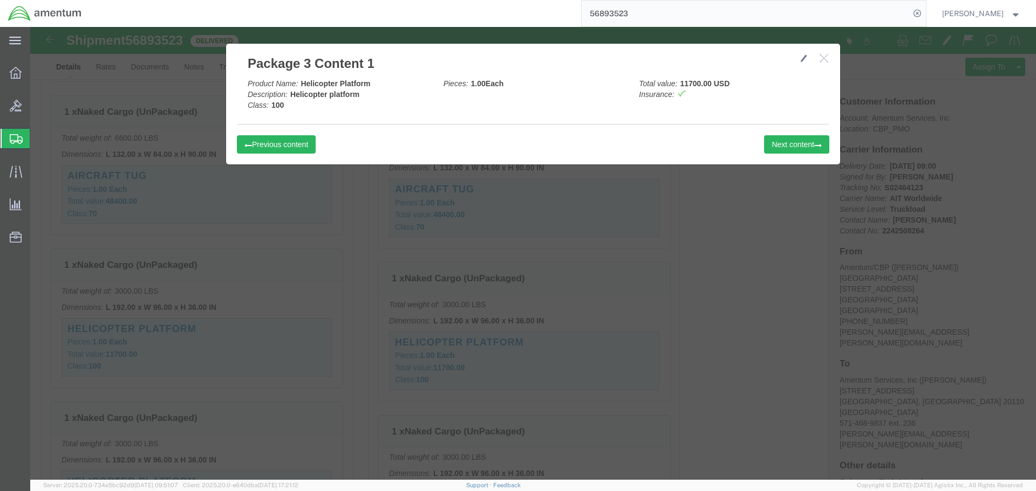
click icon "button"
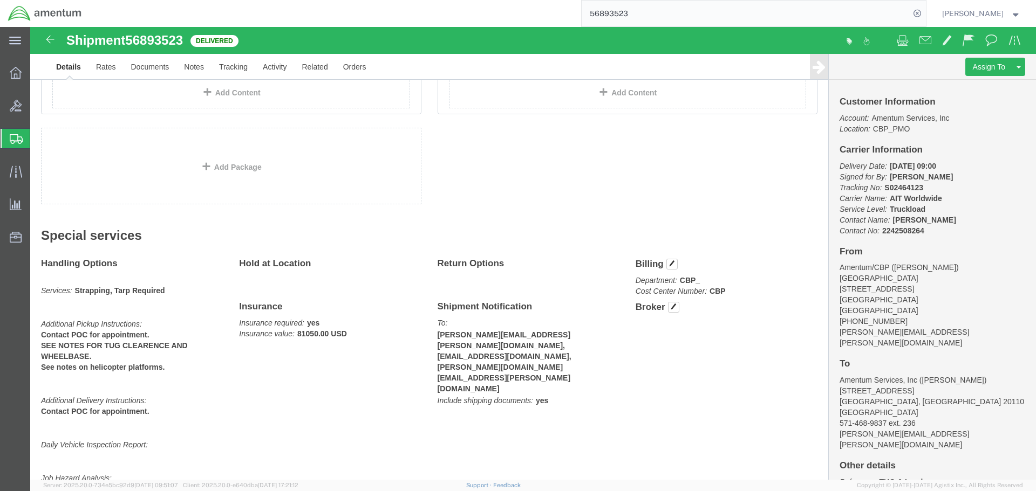
scroll to position [432, 0]
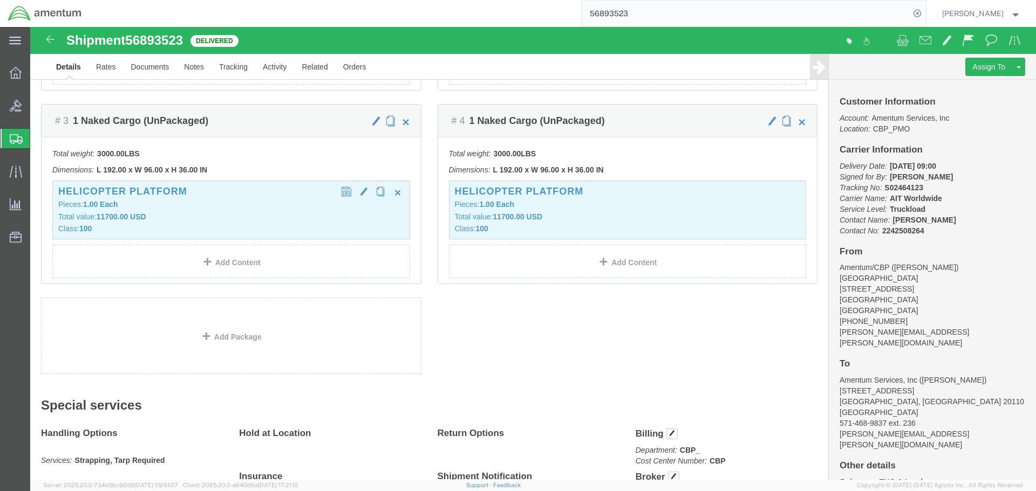
click div "Helicopter Platform Pieces: 1.00 Each Total value: 11700.00 USD Class: 100"
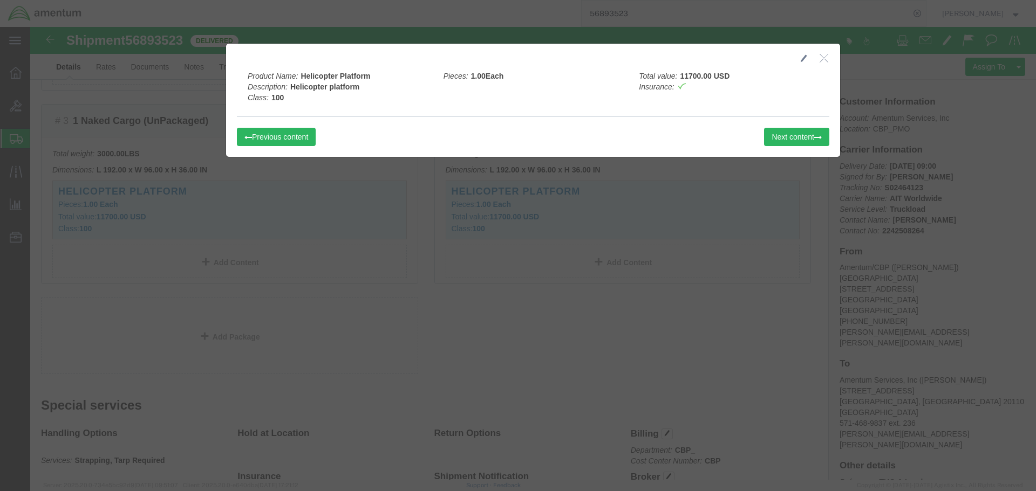
click icon "button"
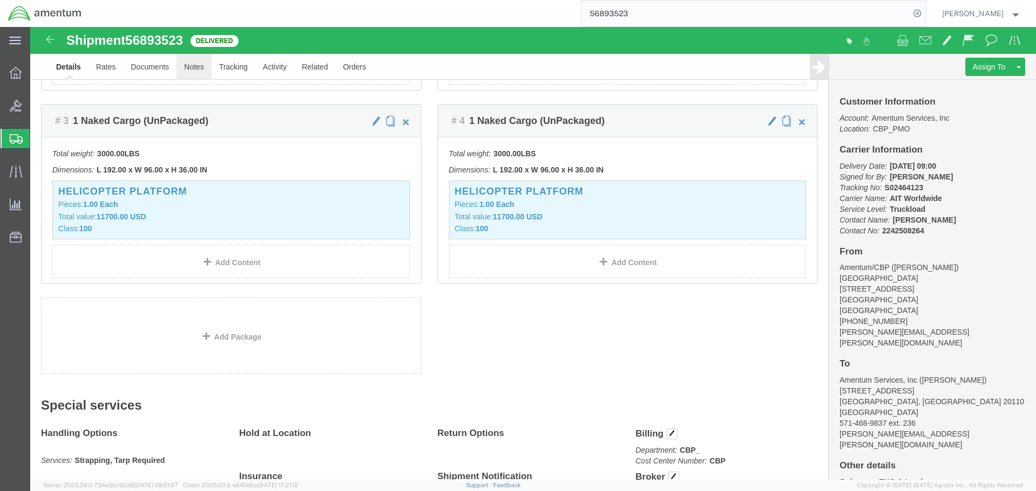
click link "Notes"
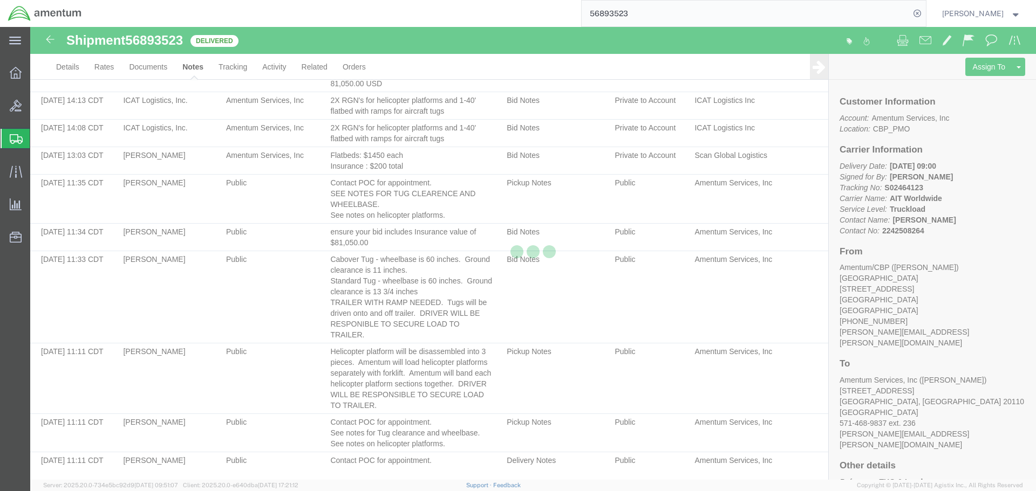
scroll to position [136, 0]
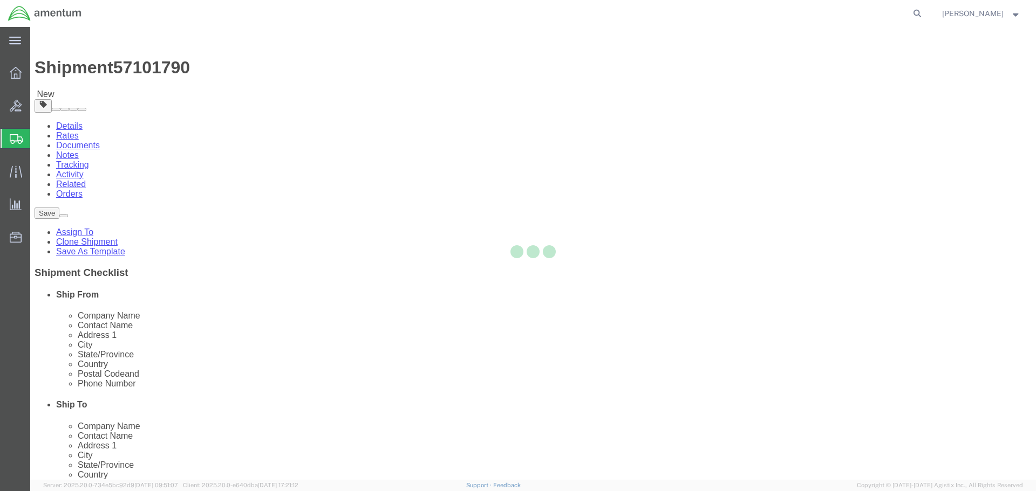
select select
select select "49926"
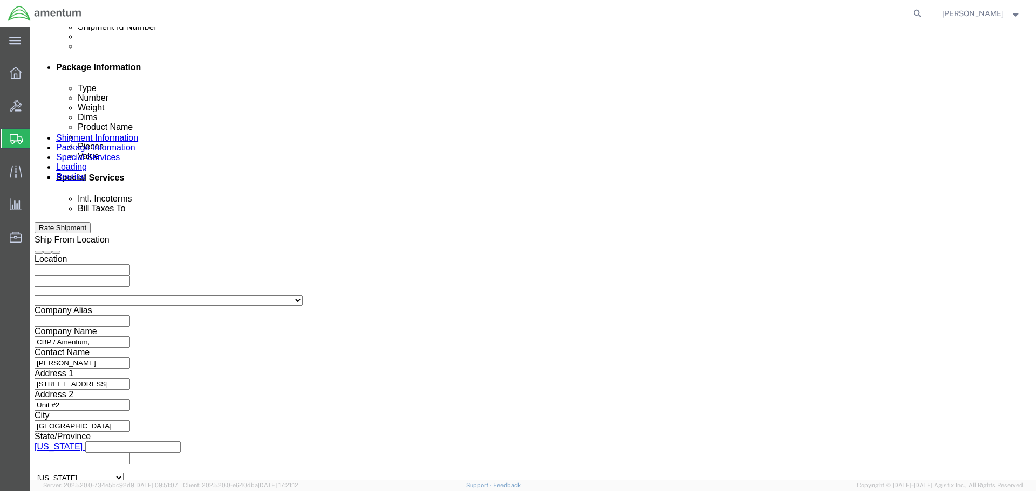
scroll to position [547, 0]
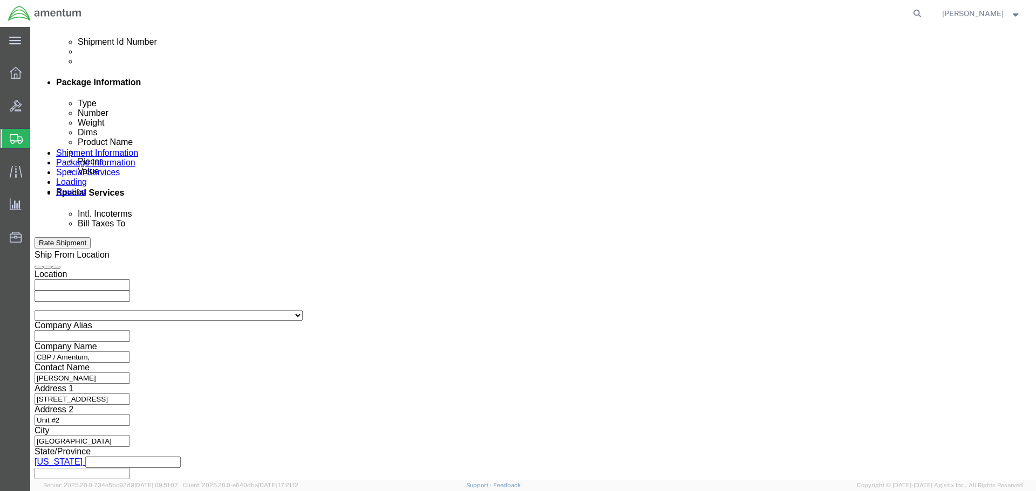
click input "text"
type input "Lander Pad"
click select "Select Account Type Activity ID Airline Appointment Number ASN Batch Request # …"
select select "DEPT"
click select "Select Account Type Activity ID Airline Appointment Number ASN Batch Request # …"
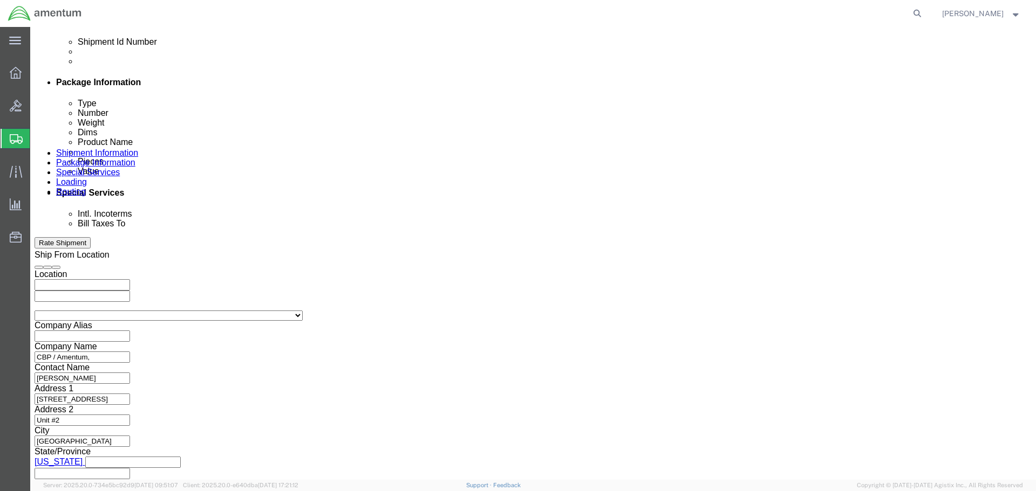
click input "text"
type input "CBP"
click div "Select Account Type Activity ID Airline Appointment Number ASN Batch Request # …"
click select "Select Account Type Activity ID Airline Appointment Number ASN Batch Request # …"
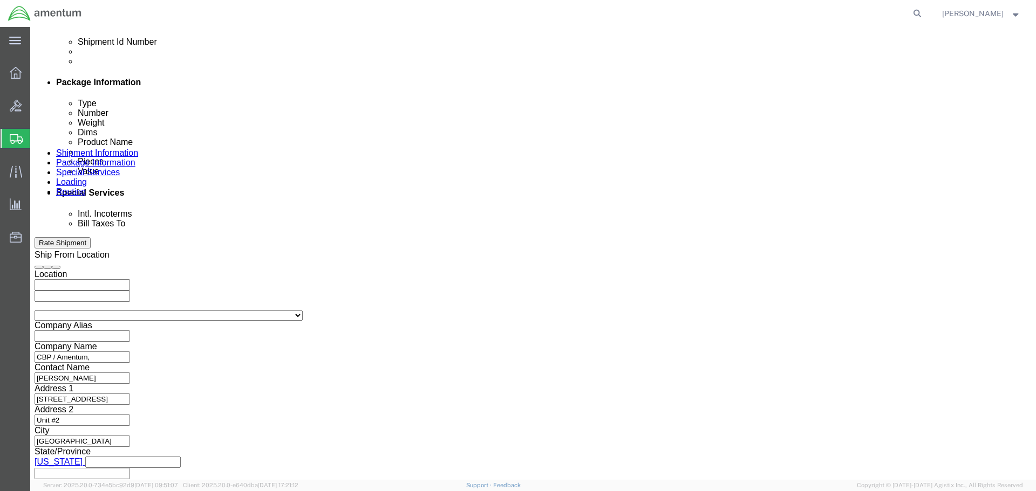
click select "Select Account Type Activity ID Airline Appointment Number ASN Batch Request # …"
select select "PROJNUM"
click select "Select Account Type Activity ID Airline Appointment Number ASN Batch Request # …"
click input "text"
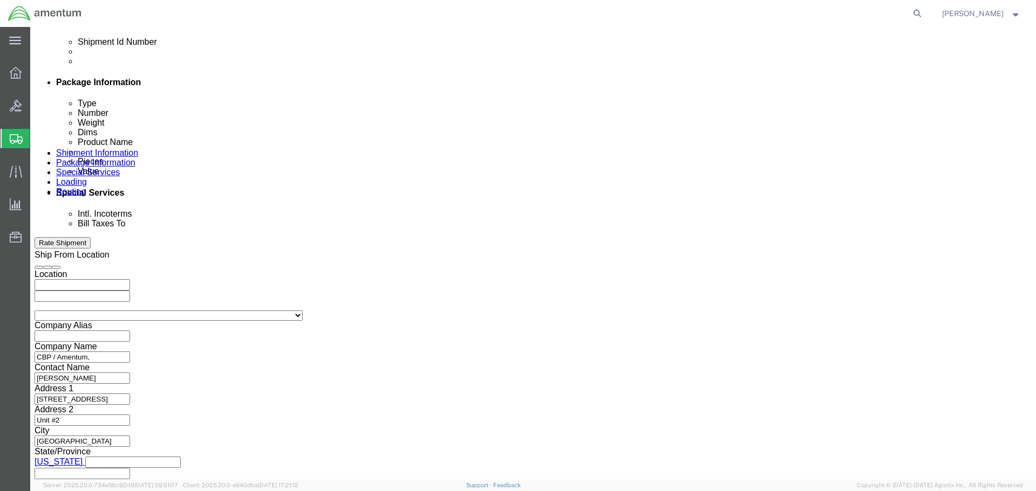
type input "6118.04.03.2219.000.GFN.0000"
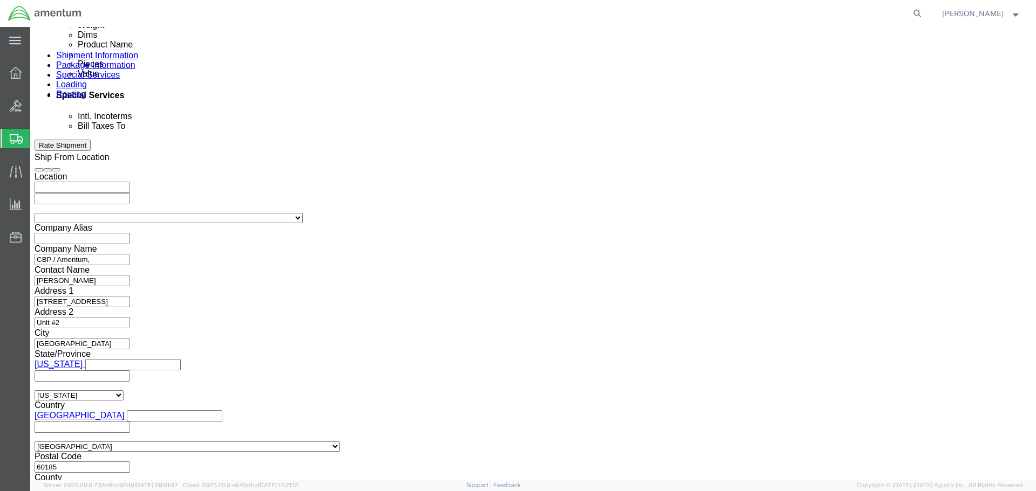
scroll to position [655, 0]
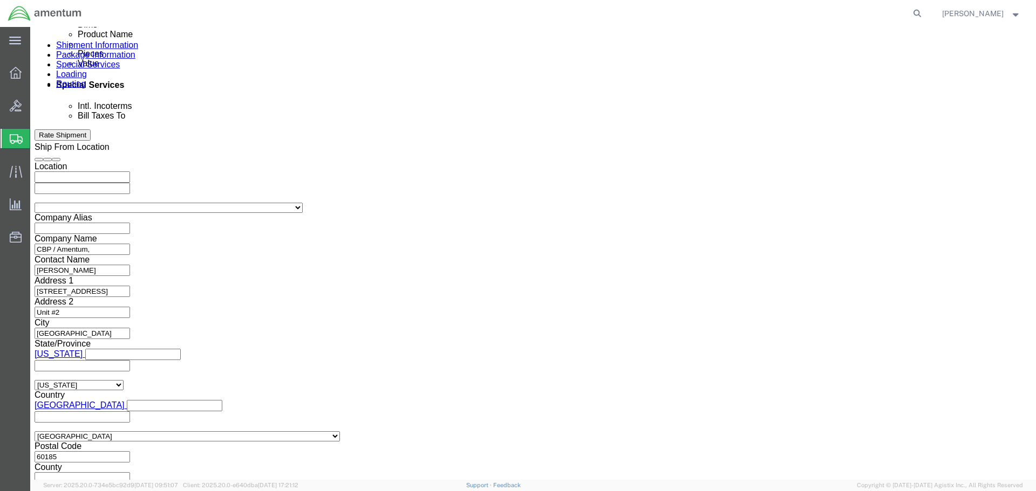
click button "Continue"
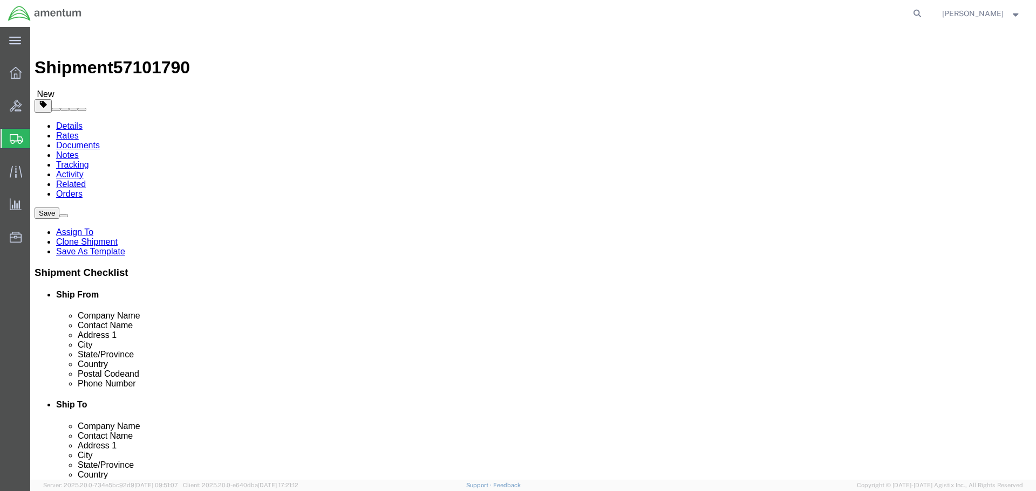
click select "Select BCK Boxes Bale(s) Basket(s) Bolt(s) Bottle(s) Buckets Bulk Bundle(s) Can…"
select select "NKCR"
click select "Select BCK Boxes Bale(s) Basket(s) Bolt(s) Bottle(s) Buckets Bulk Bundle(s) Can…"
click input "text"
drag, startPoint x: 206, startPoint y: 234, endPoint x: 267, endPoint y: 241, distance: 61.4
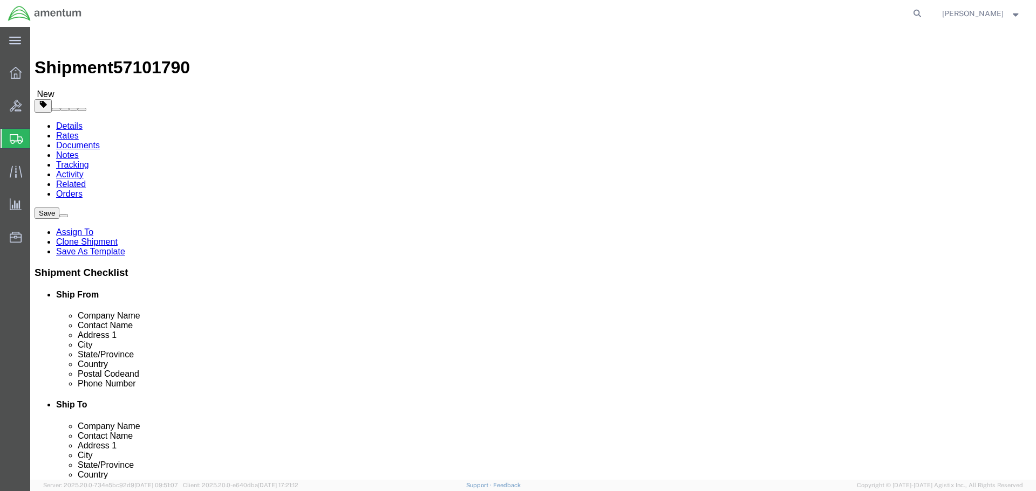
click input "text"
type input "84"
click div "Length x Width 84 x Height Select cm ft in"
click input "text"
type input "168"
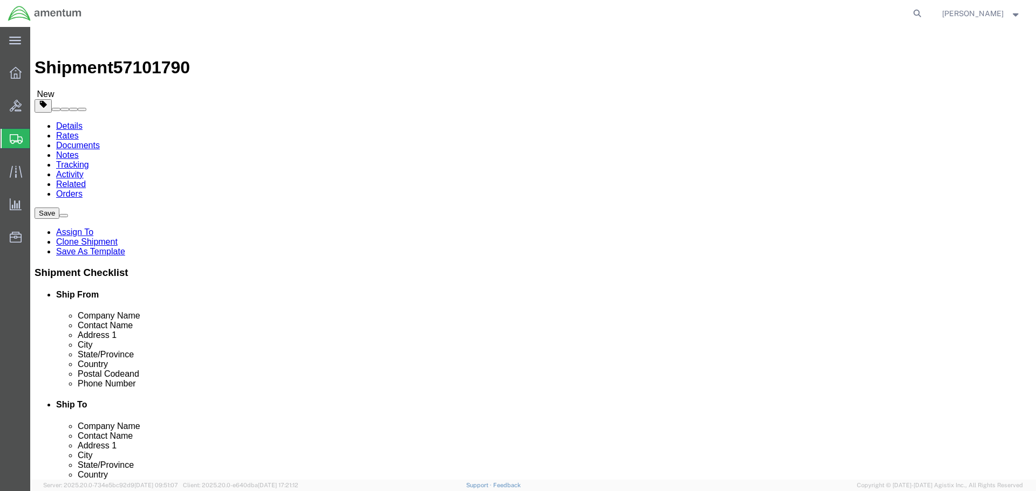
click input "text"
type input "72"
click input "0.00"
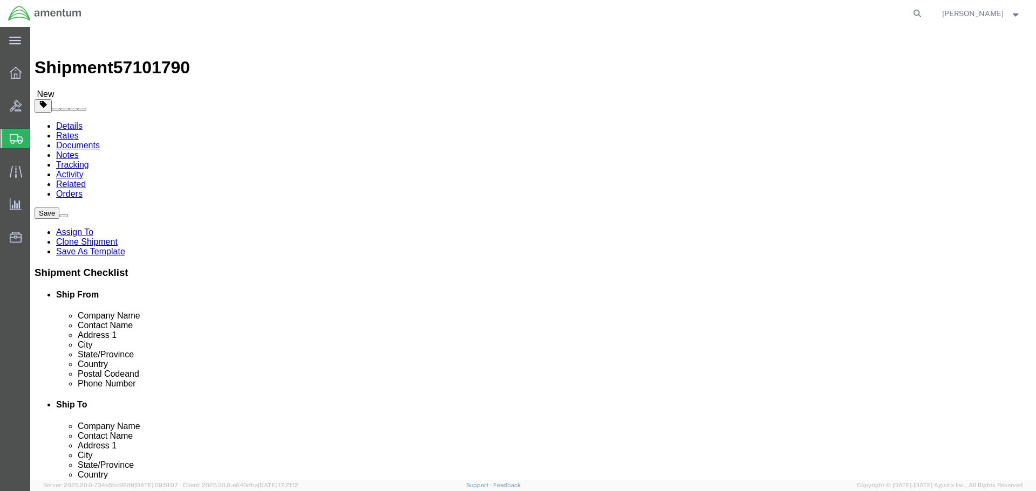
type input "3000"
click div "Package Type Select BCK Boxes Bale(s) Basket(s) Bolt(s) Bottle(s) Buckets Bulk …"
click div "Pieces: 1.00 Each Total value: 10000.00 USD"
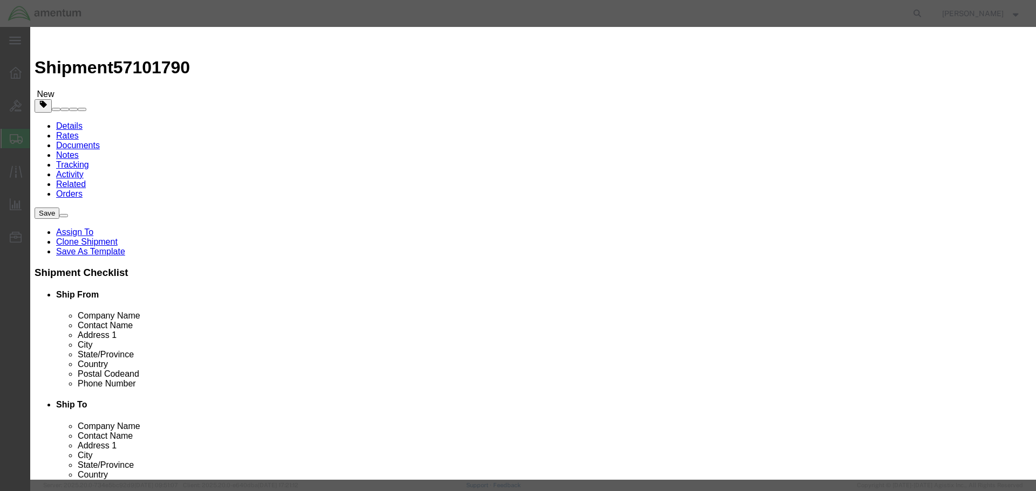
click button "Save & Close"
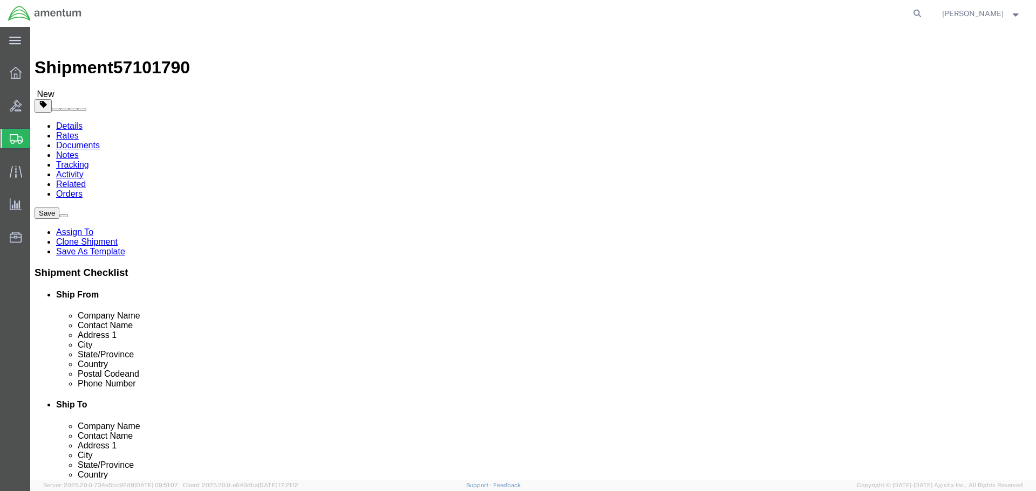
click button "Save"
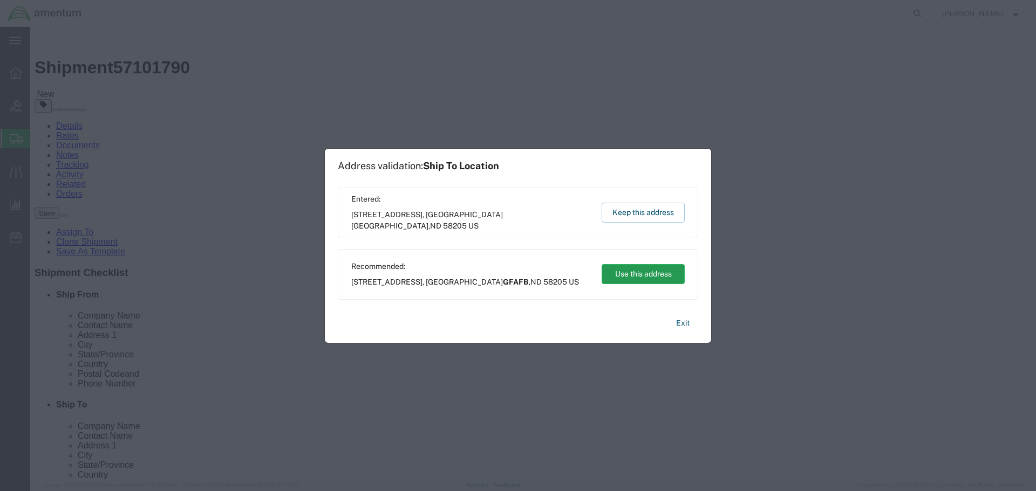
click at [630, 281] on button "Use this address" at bounding box center [643, 274] width 83 height 20
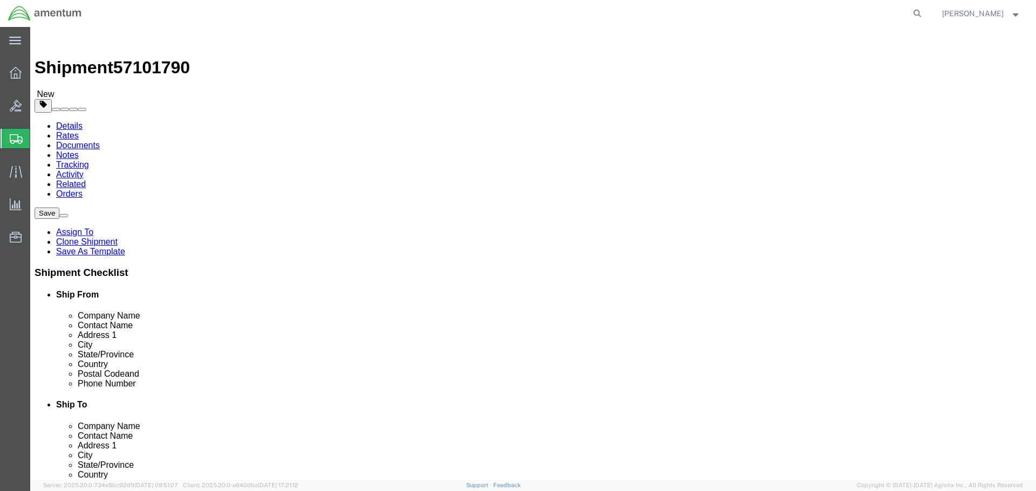
drag, startPoint x: 755, startPoint y: 236, endPoint x: 680, endPoint y: 284, distance: 89.8
click button "Continue"
click textarea
click textarea "Please contact POC for appointment. See attached image of Lander Pad."
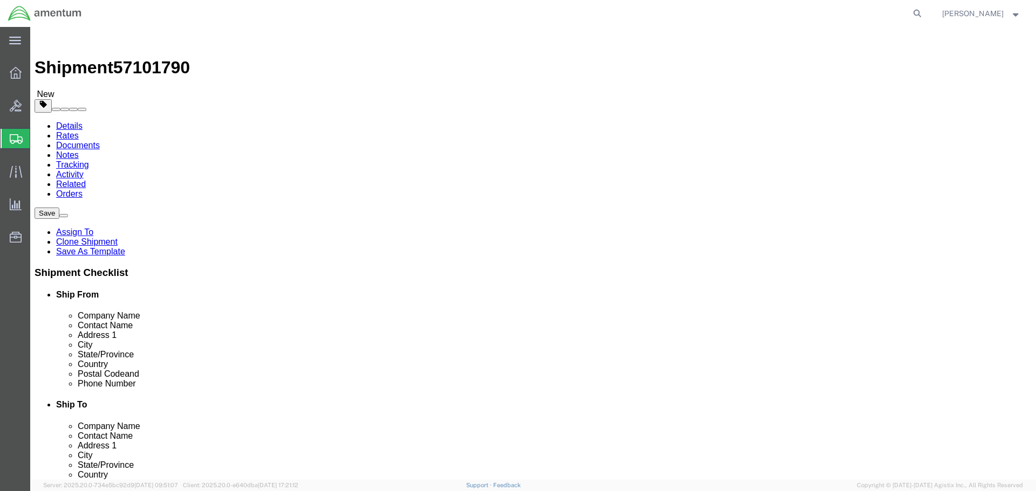
type textarea "Please contact POC for appointment. See attached image of Lander Pad. Lander pa…"
click textarea
type textarea "Contact POC for appointment."
click textarea "Please contact POC for appointment. See attached image of Lander Pad. Lander pa…"
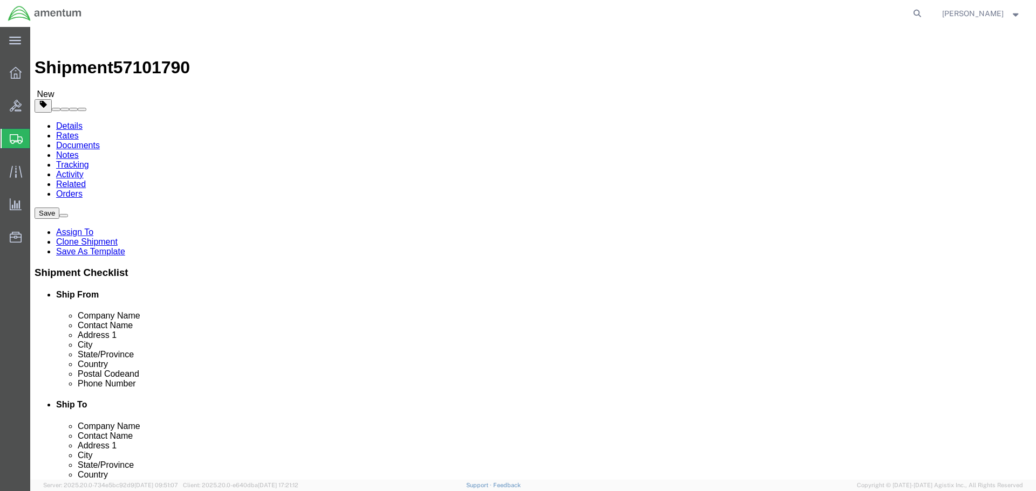
scroll to position [46, 0]
drag, startPoint x: 408, startPoint y: 245, endPoint x: 491, endPoint y: 243, distance: 83.1
click textarea "Please contact POC for appointment. See attached image of Lander Pad. Lander pa…"
type textarea "Please contact POC for appointment. See attached image of Lander Pad. Lander pa…"
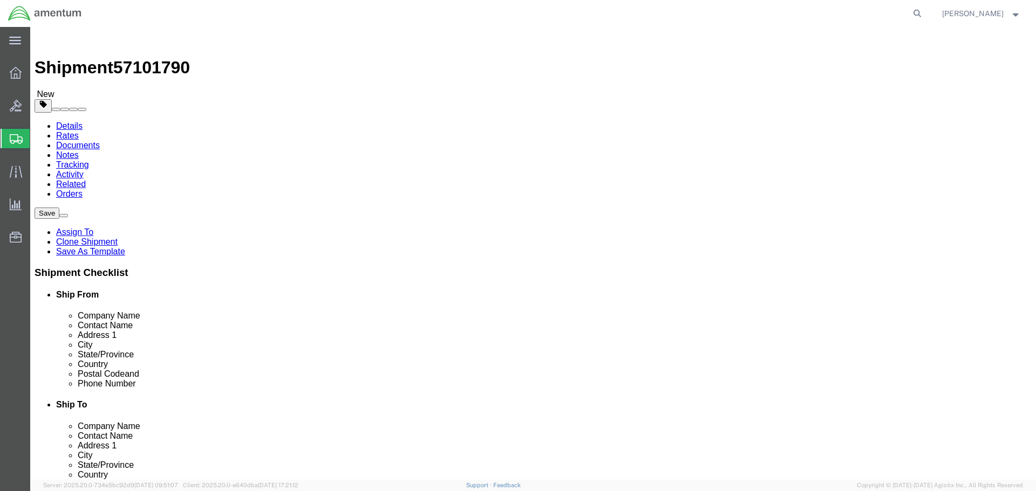
click button "Save"
click link "Notes"
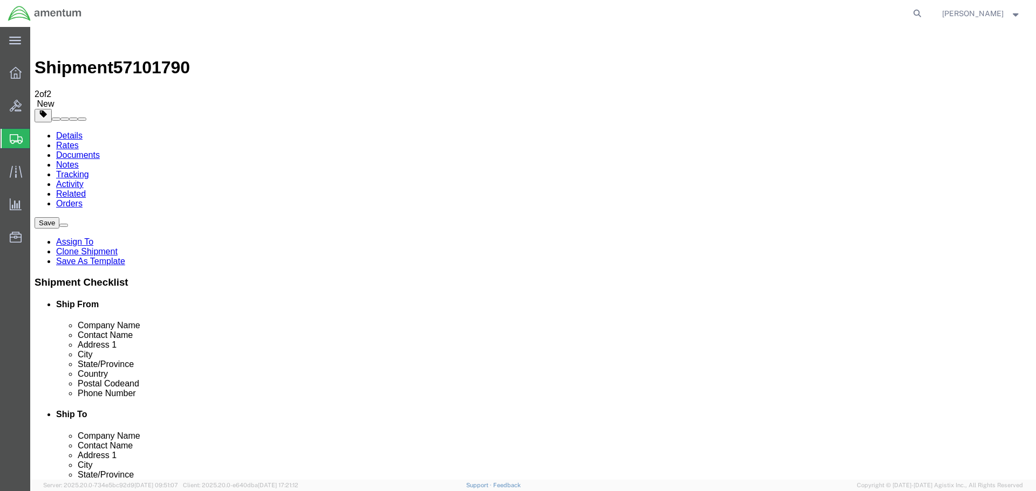
click at [100, 151] on link "Documents" at bounding box center [78, 155] width 44 height 9
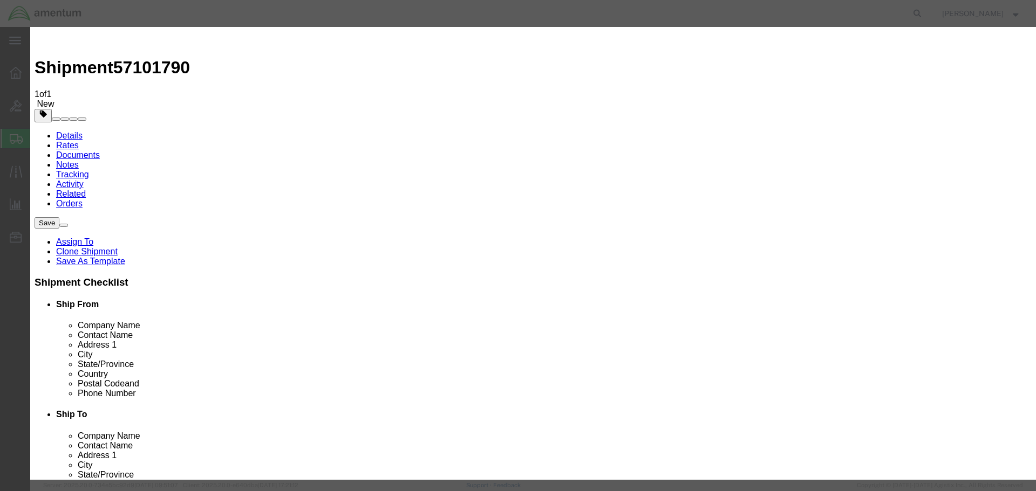
click at [79, 160] on link "Notes" at bounding box center [67, 164] width 23 height 9
type textarea "Ensure bid includes Insurance value of $10,000.00"
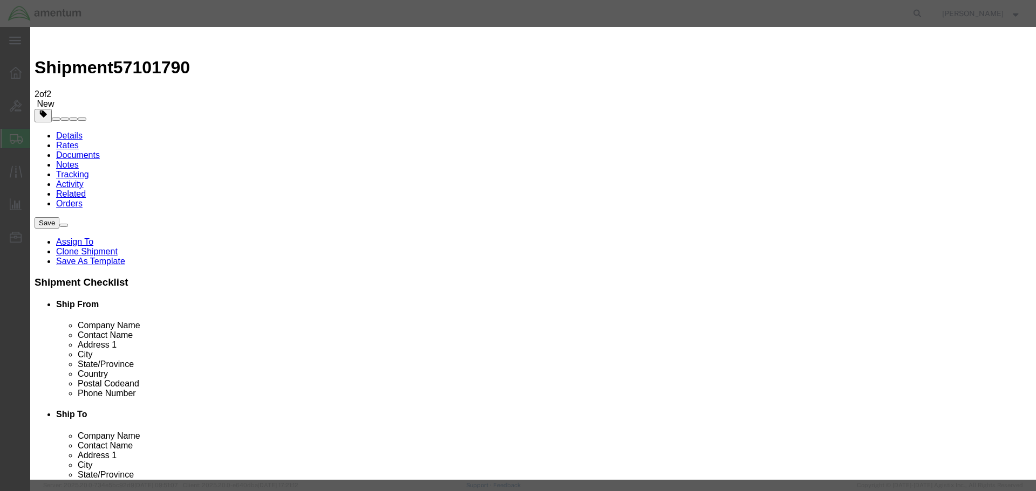
select select "PUBLIC"
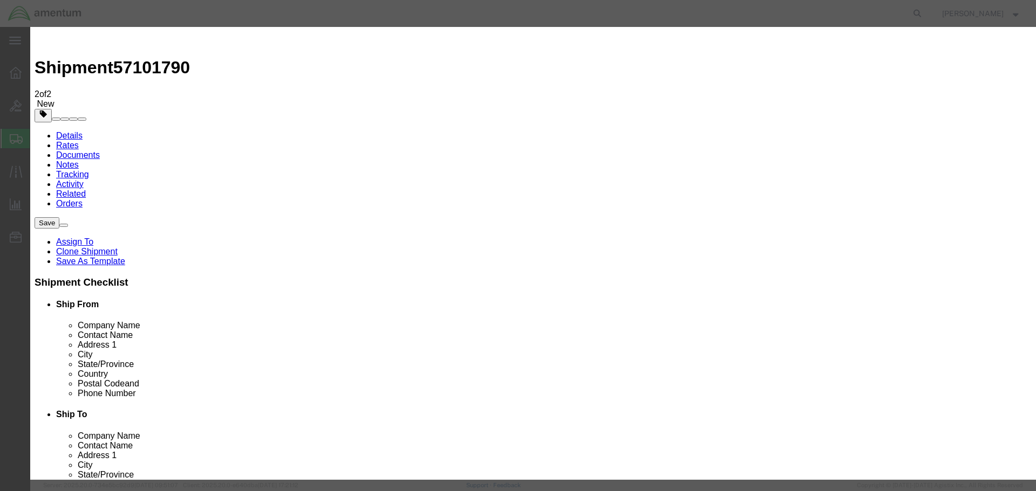
select select "BID_NOTES"
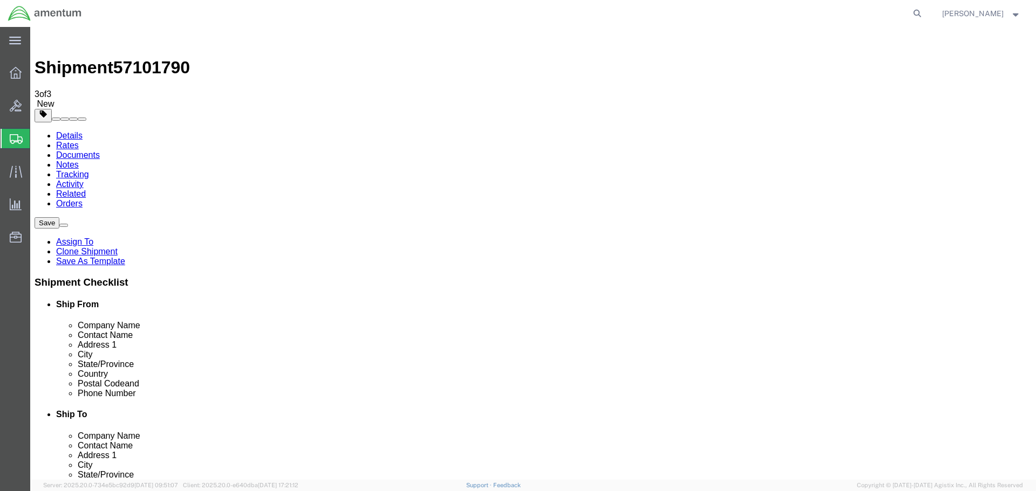
click at [57, 131] on link "Details" at bounding box center [69, 135] width 26 height 9
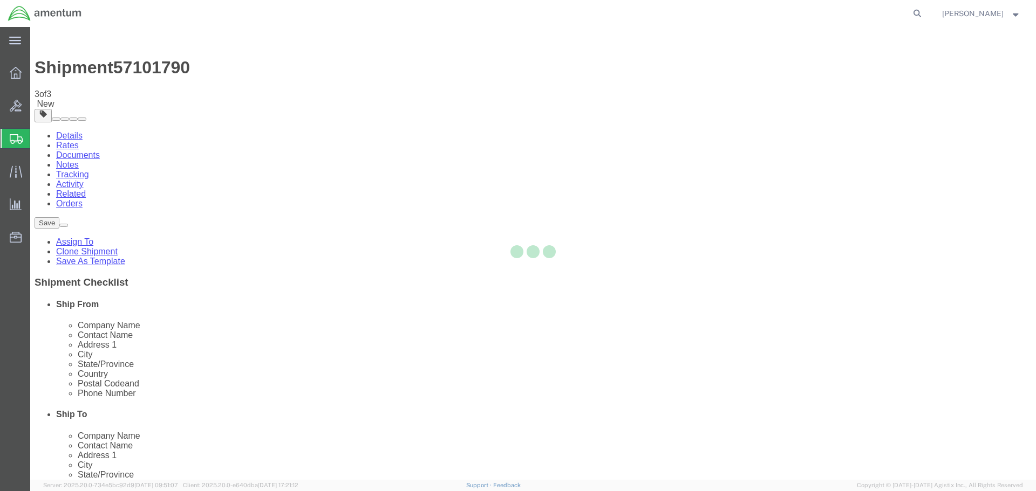
select select "49926"
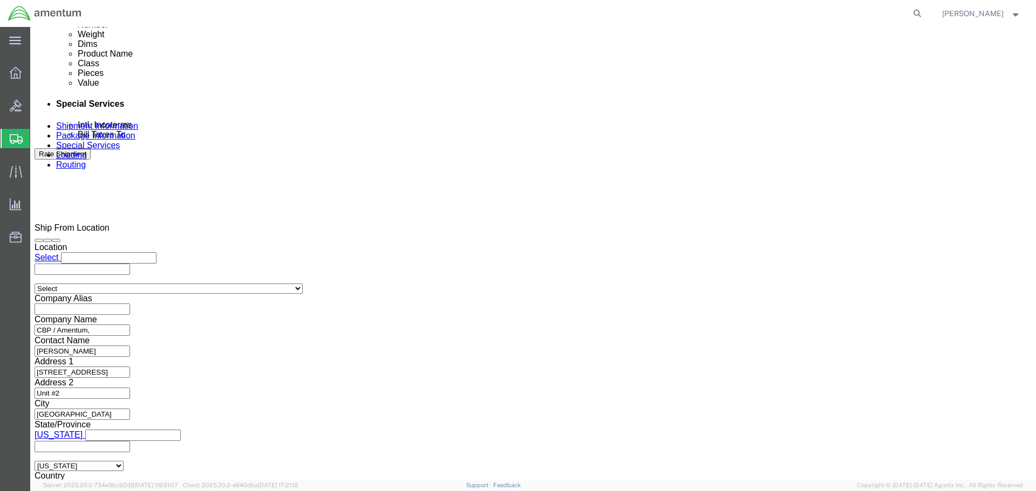
scroll to position [644, 0]
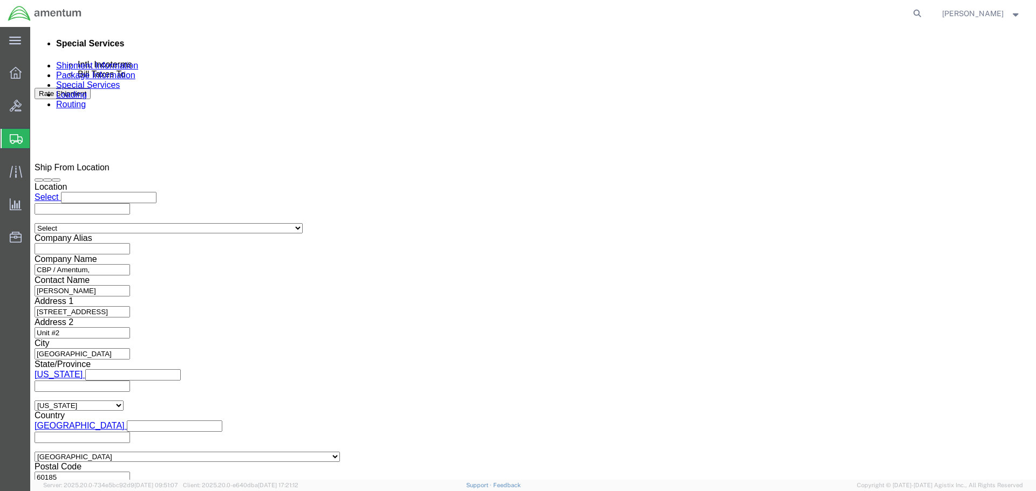
drag, startPoint x: 763, startPoint y: 411, endPoint x: 683, endPoint y: 376, distance: 87.0
click button "Continue"
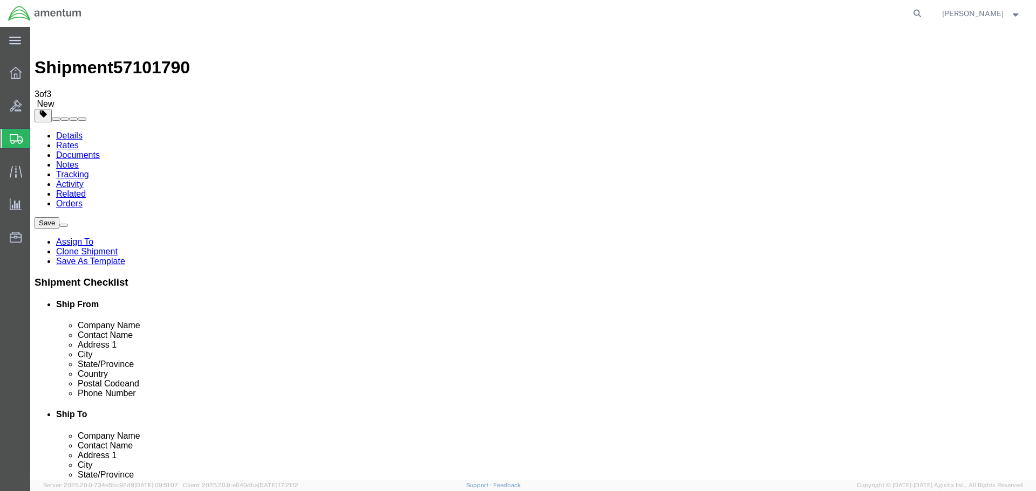
click button "Continue"
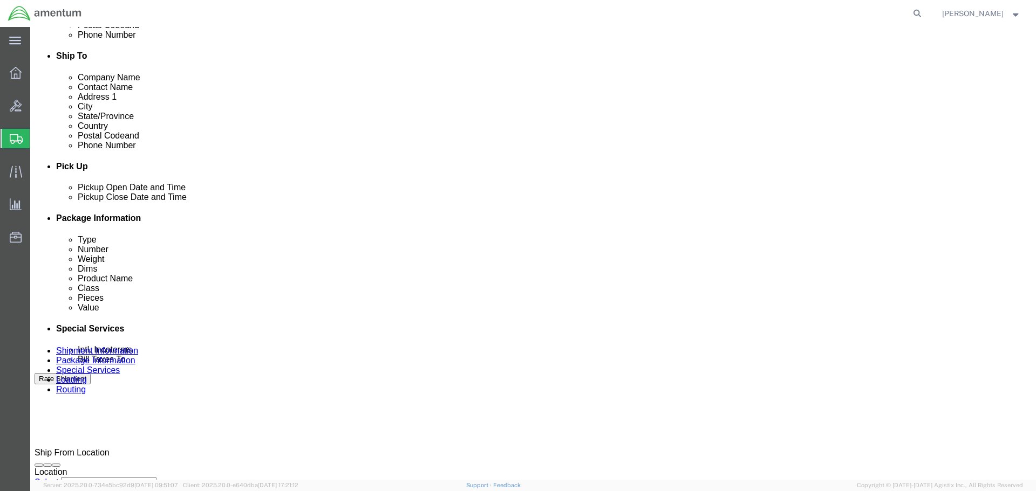
scroll to position [378, 0]
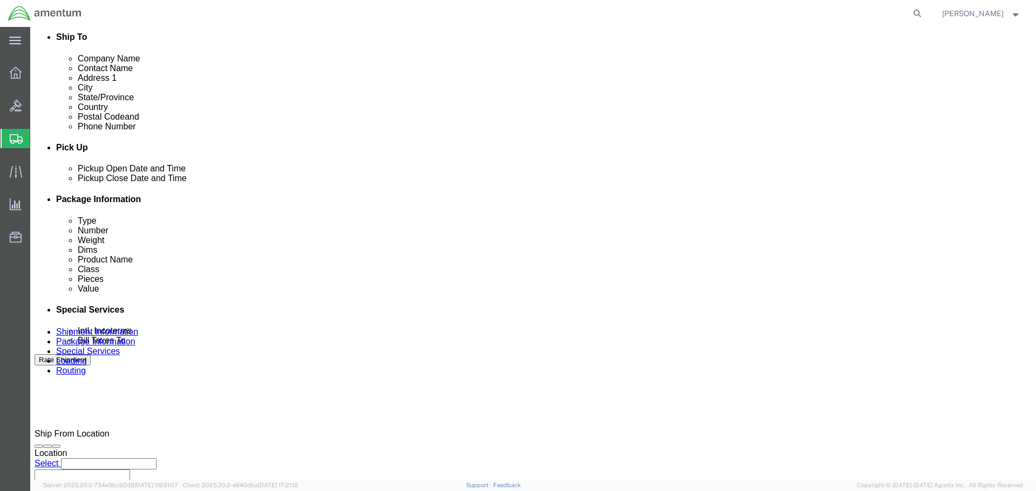
click input "text"
click div "Billing Location Select Select My Profile Location [PHONE_NUMBER] [PHONE_NUMBER…"
click button "Save"
drag, startPoint x: 595, startPoint y: 429, endPoint x: 497, endPoint y: 425, distance: 98.3
click div "Insurance Value 10,000.00 Select USD JPY GBP CAD EUR"
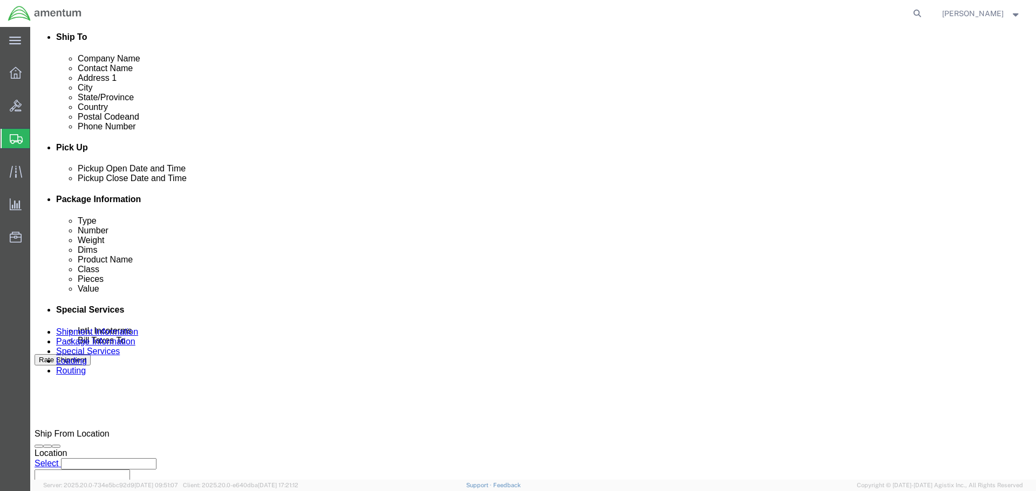
type input "10000.00"
click button "Save"
click span "57101790"
copy span "57101790"
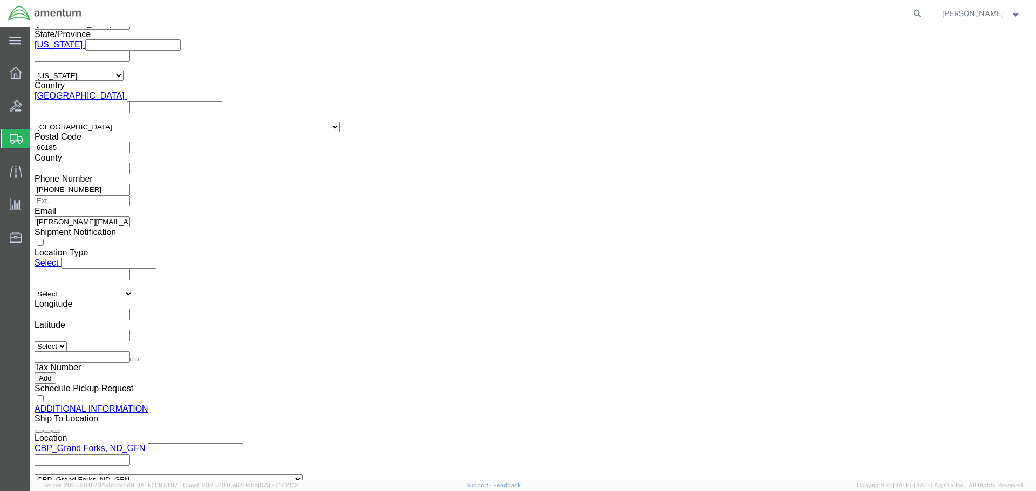
scroll to position [1278, 0]
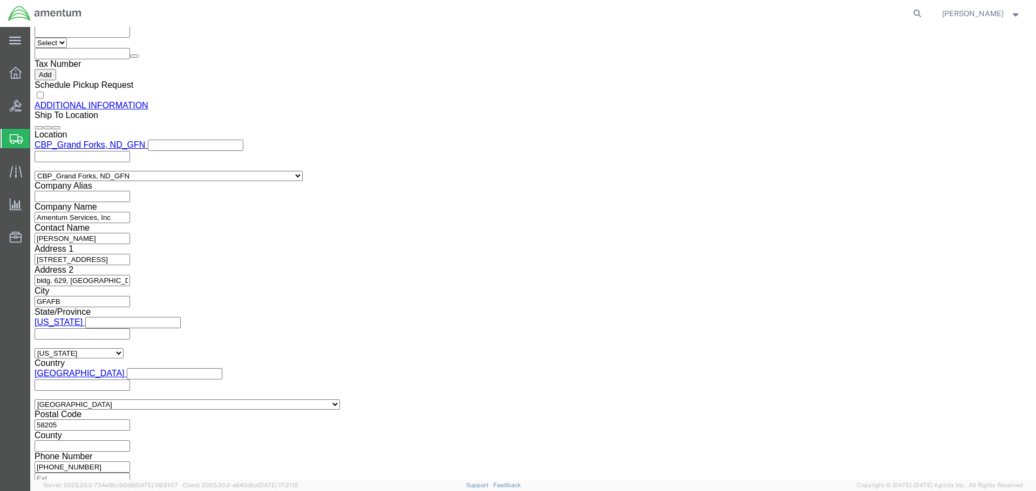
drag, startPoint x: 40, startPoint y: 413, endPoint x: 57, endPoint y: 413, distance: 16.7
click button "Previous"
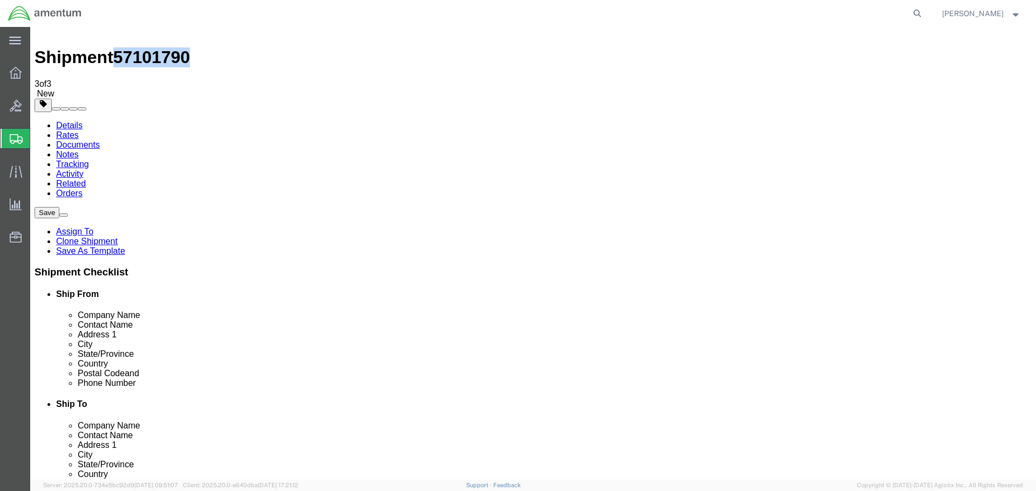
click button "Previous"
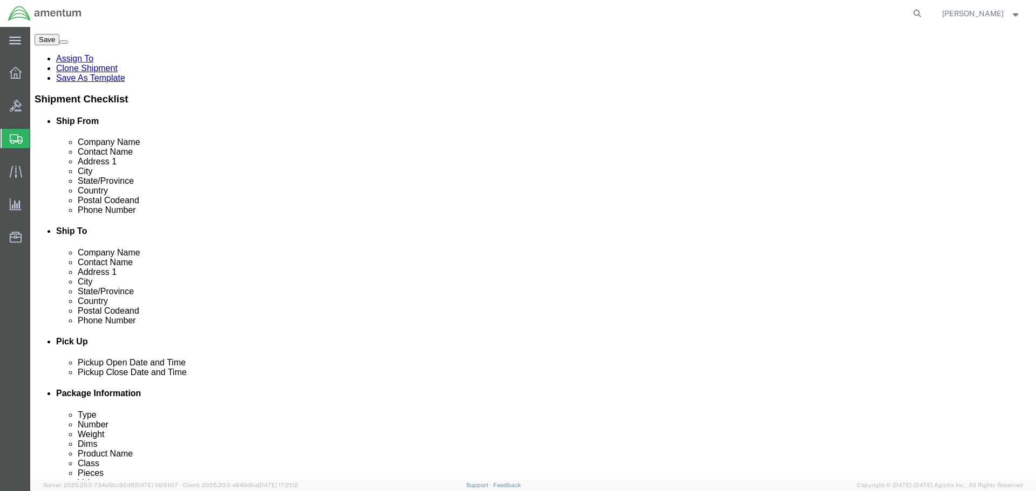
scroll to position [0, 0]
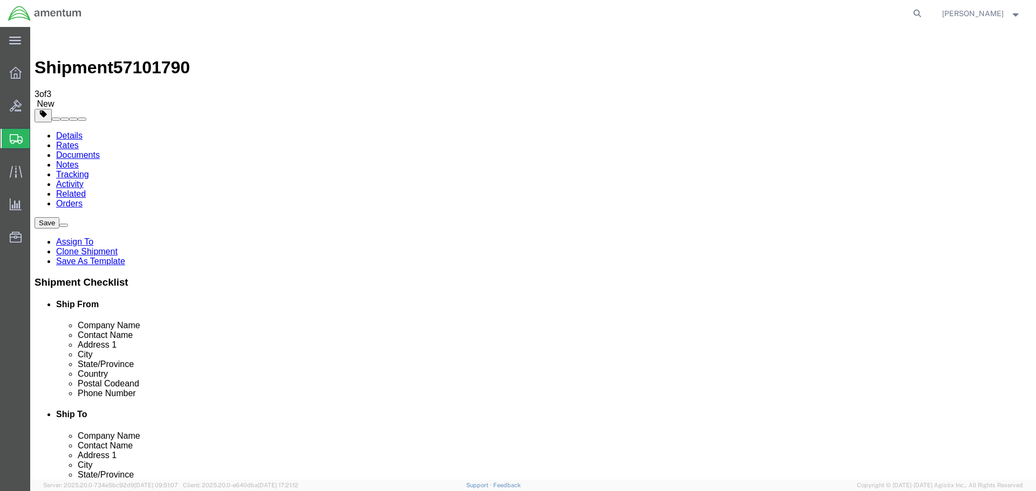
click input "[PHONE_NUMBER]"
click input "[PHONE_NUMBER]; 406-78"
type input "[PHONE_NUMBER]"
click button "Save"
click span "57101790"
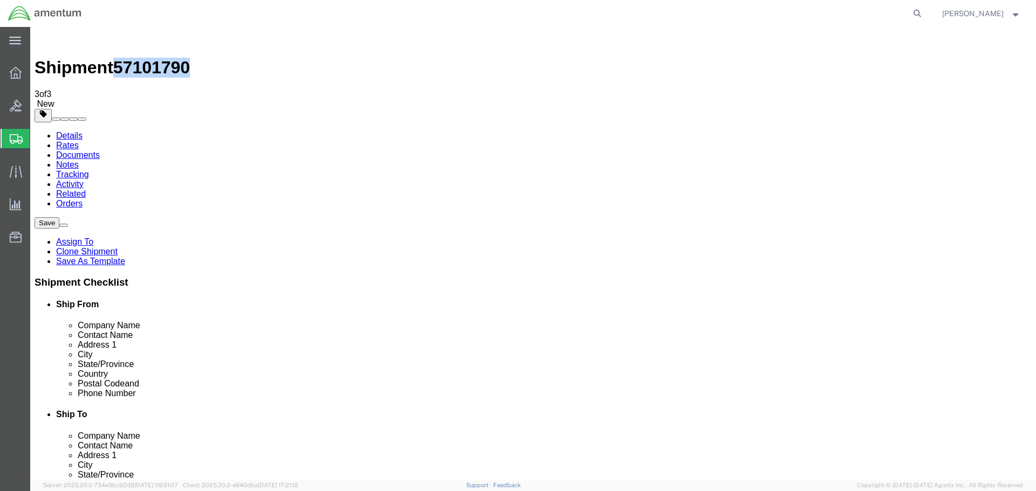
click span "57101790"
copy span "57101790"
